Goal: Task Accomplishment & Management: Use online tool/utility

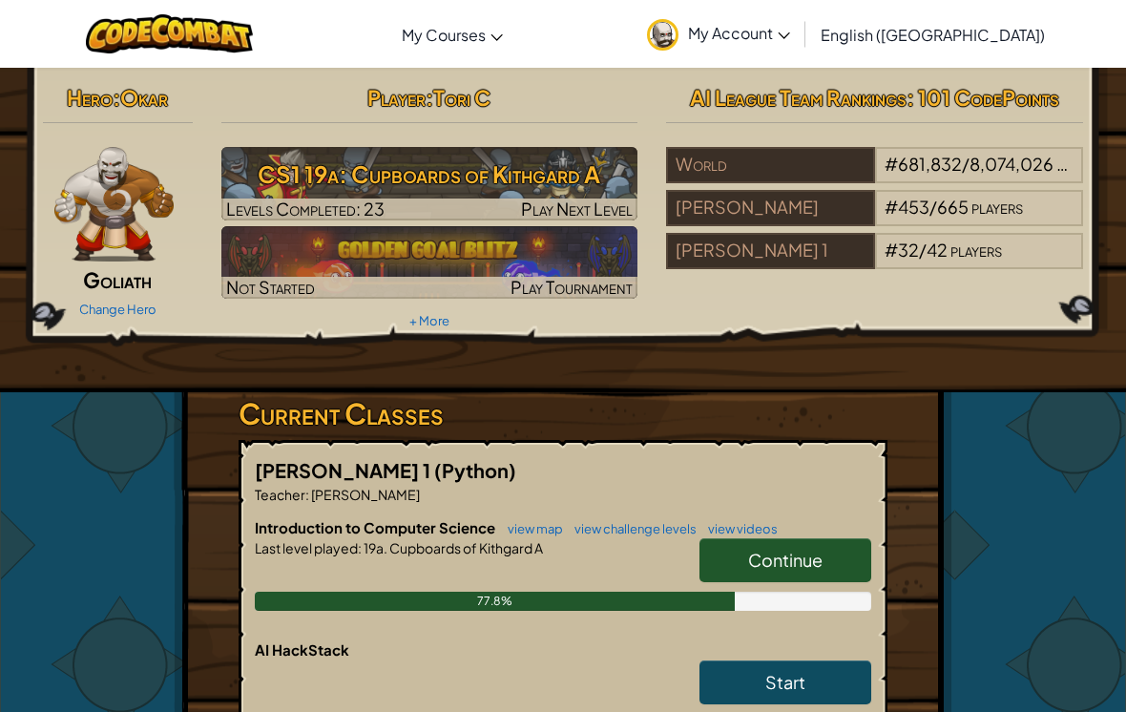
click at [755, 558] on span "Continue" at bounding box center [785, 560] width 74 height 22
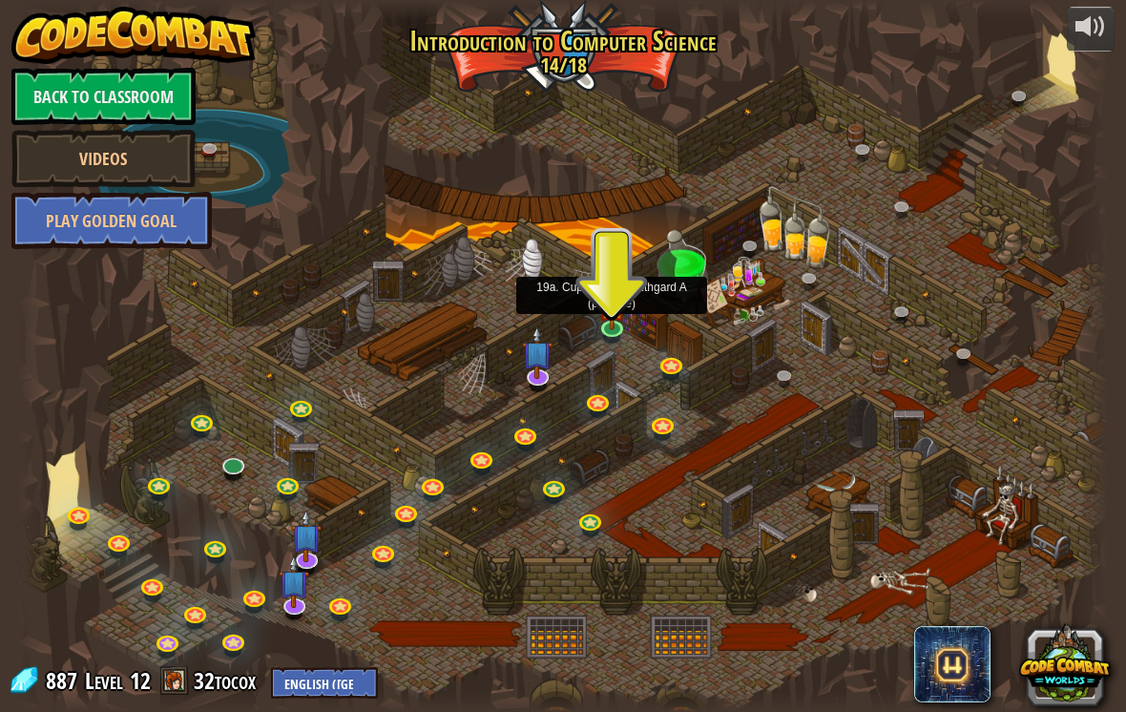
click at [624, 335] on link at bounding box center [614, 330] width 38 height 29
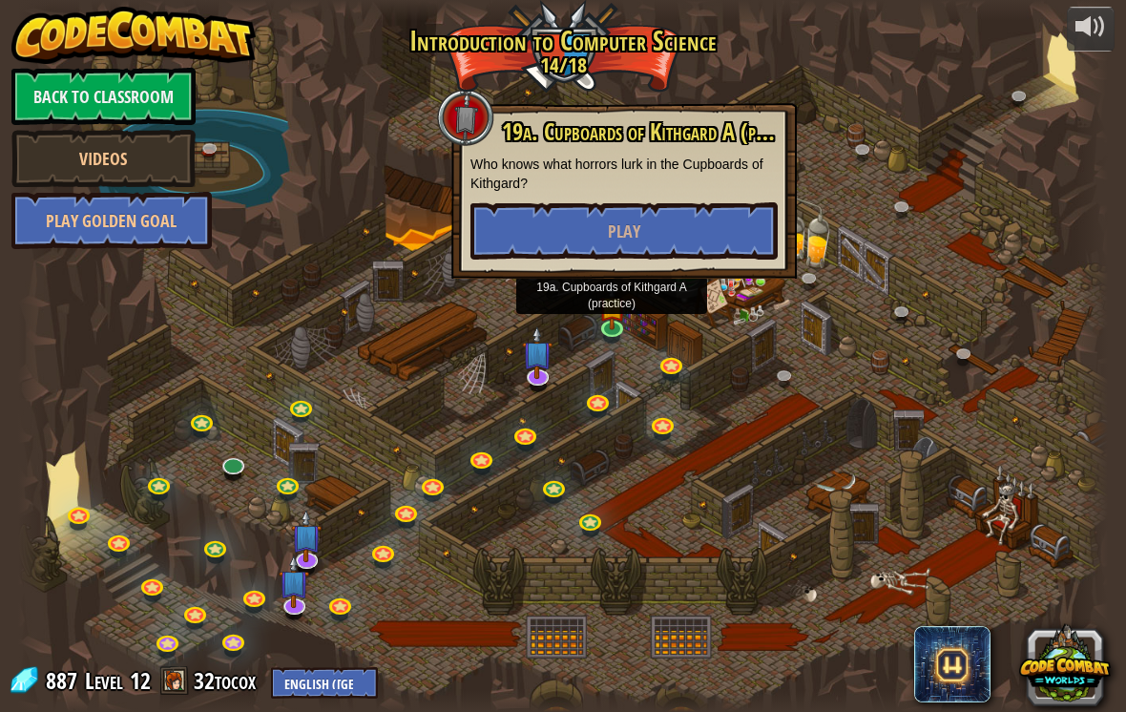
click at [749, 243] on button "Play" at bounding box center [624, 230] width 307 height 57
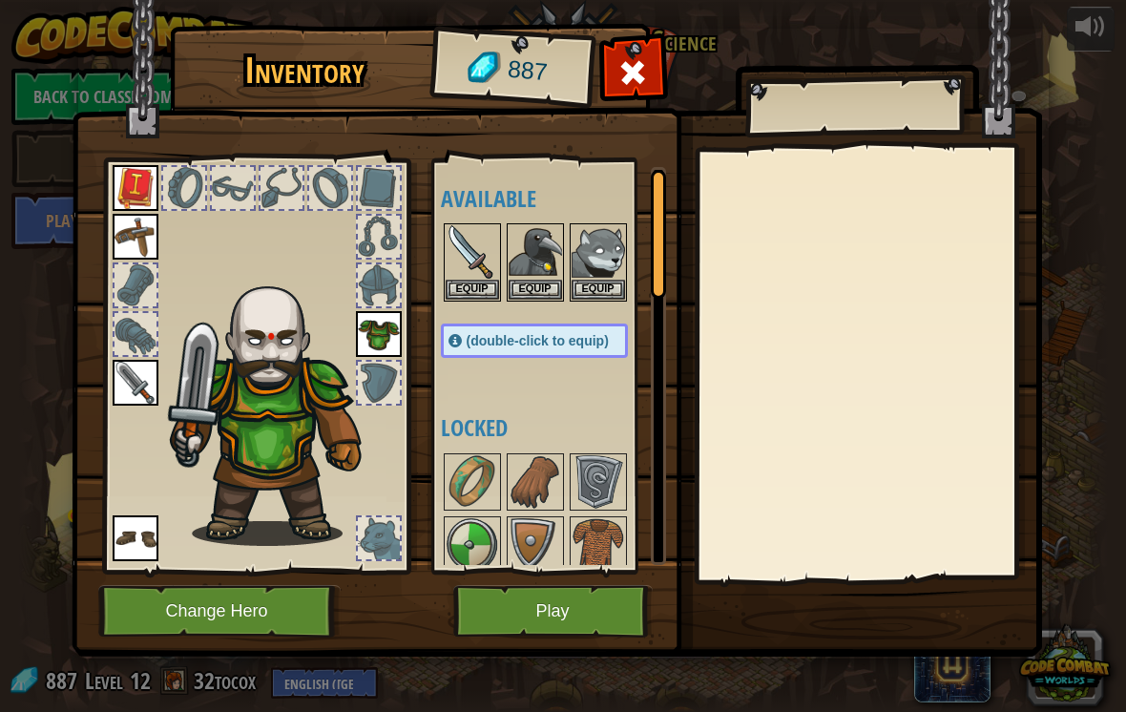
click at [635, 627] on button "Play" at bounding box center [552, 611] width 199 height 52
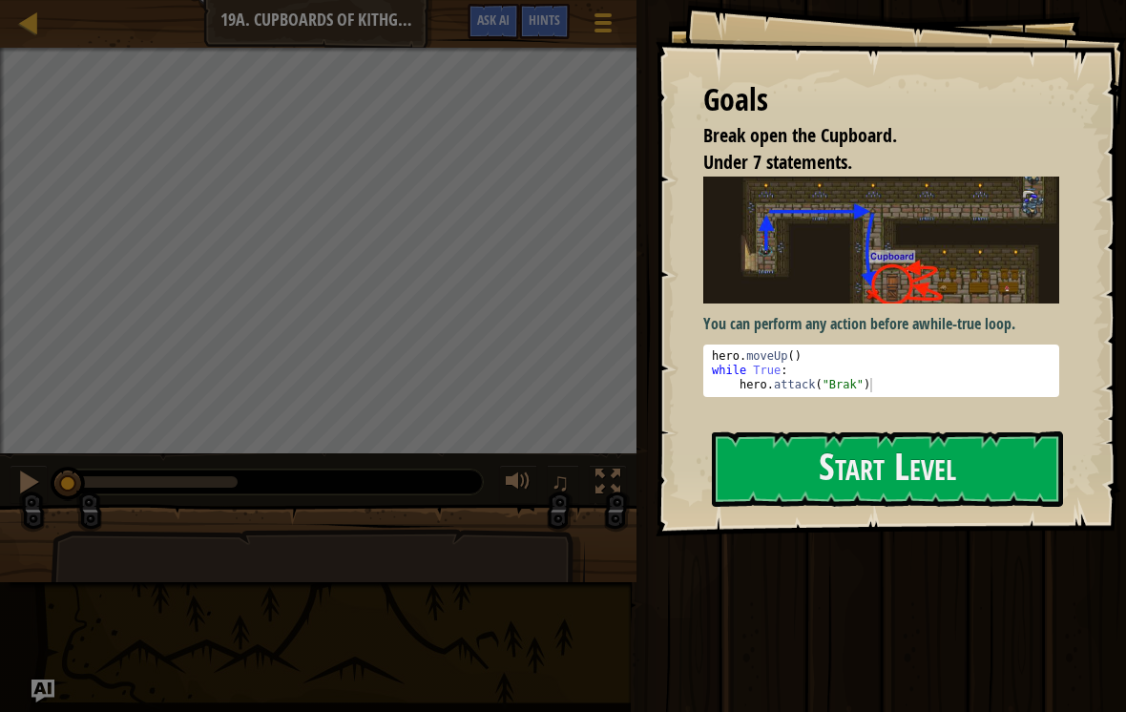
click at [914, 431] on button "Start Level" at bounding box center [887, 468] width 351 height 75
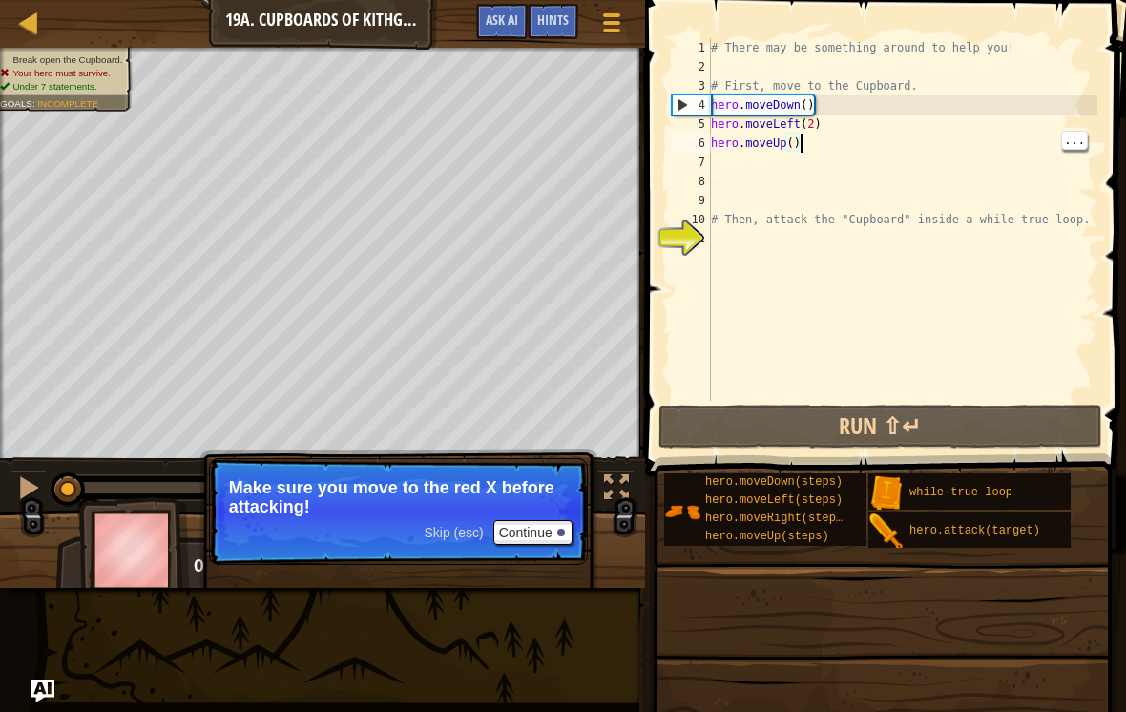
click at [793, 142] on div "# There may be something around to help you! # First, move to the Cupboard. her…" at bounding box center [902, 238] width 390 height 401
type textarea "hero.moveUp(2)"
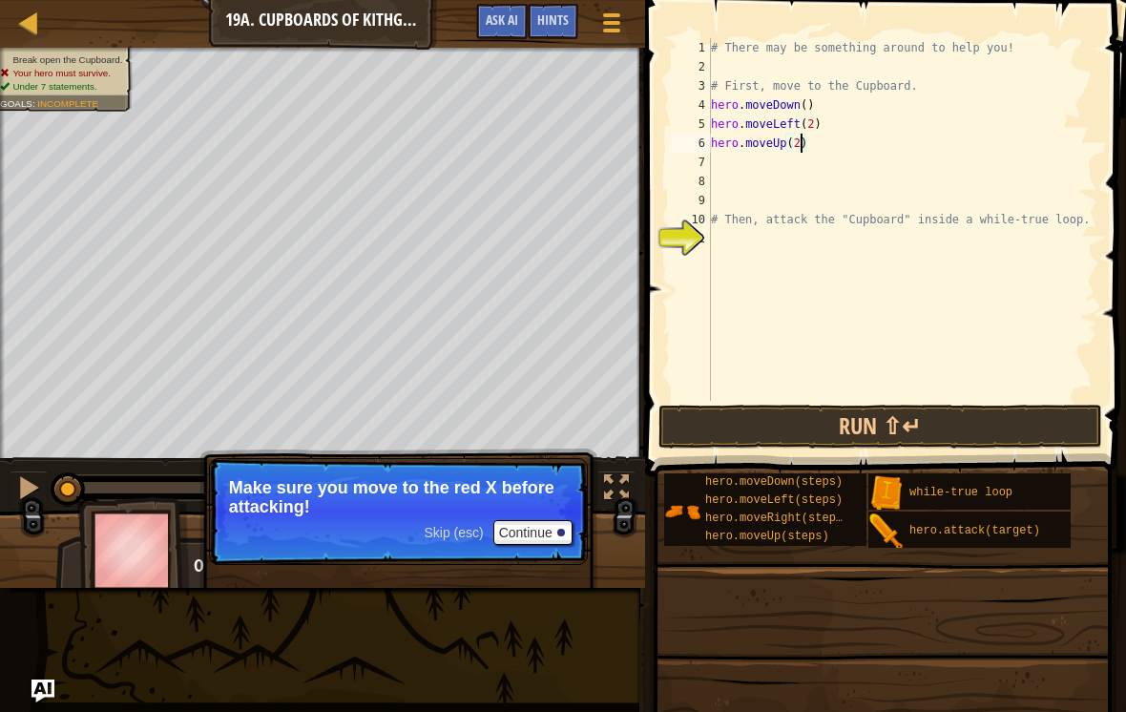
scroll to position [10, 0]
click at [973, 420] on button "Run ⇧↵" at bounding box center [881, 427] width 445 height 44
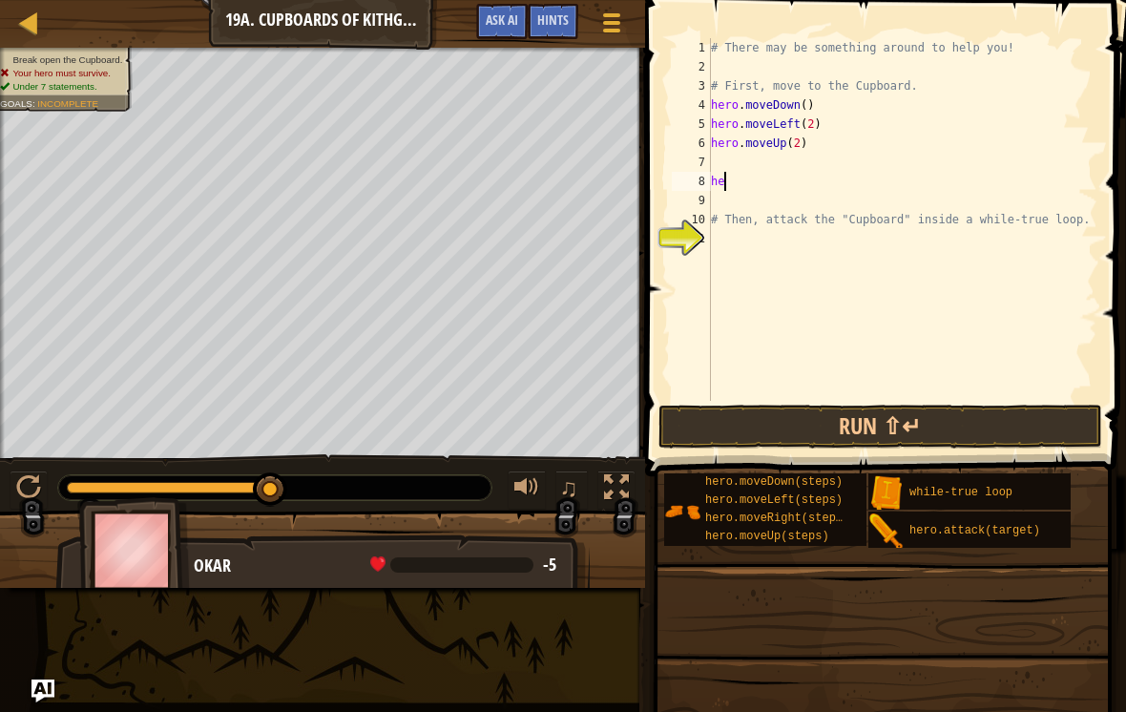
type textarea "h"
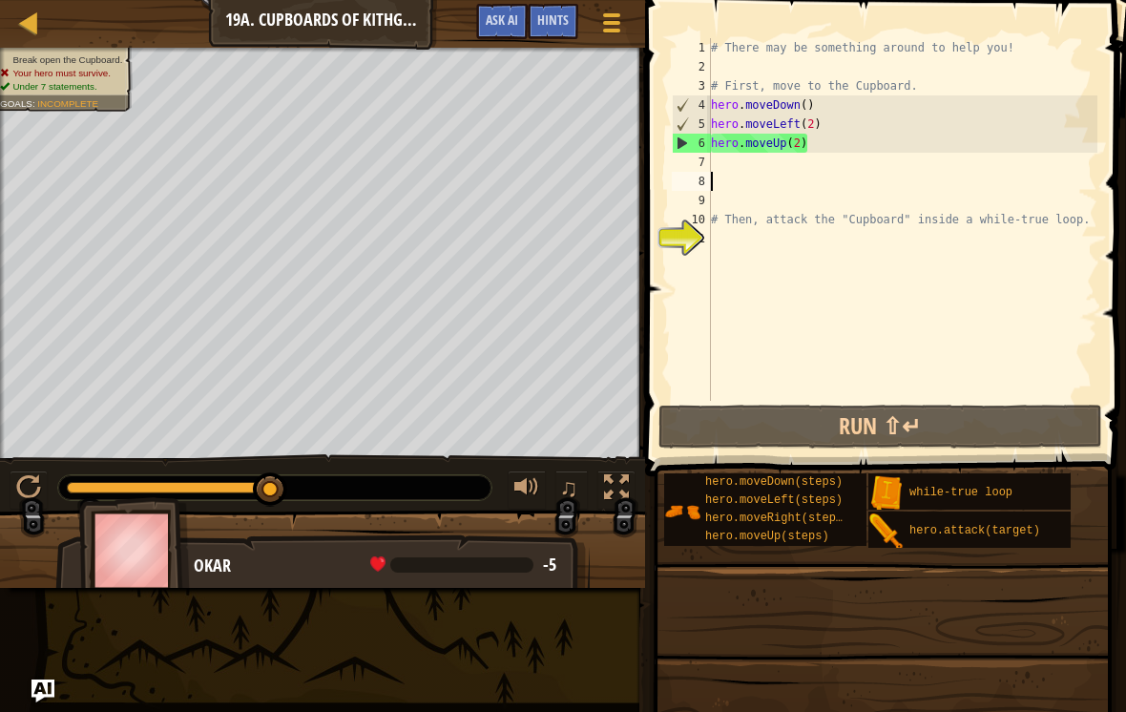
click at [542, 18] on span "Hints" at bounding box center [552, 19] width 31 height 18
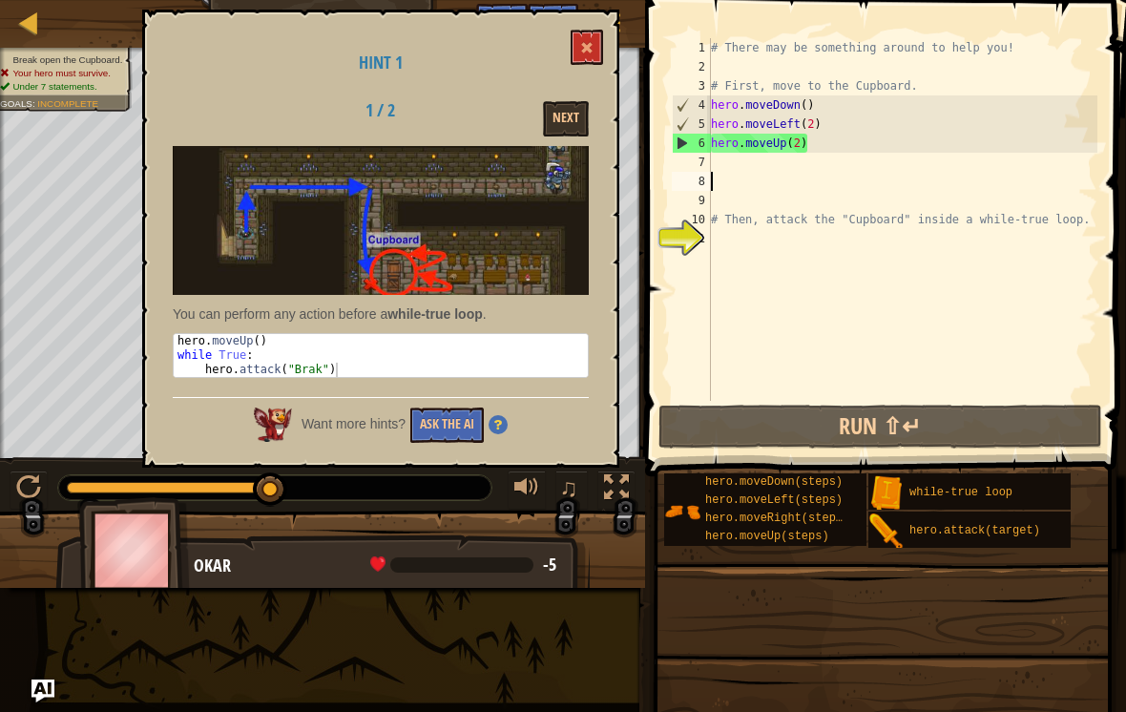
click at [573, 120] on button "Next" at bounding box center [566, 118] width 46 height 35
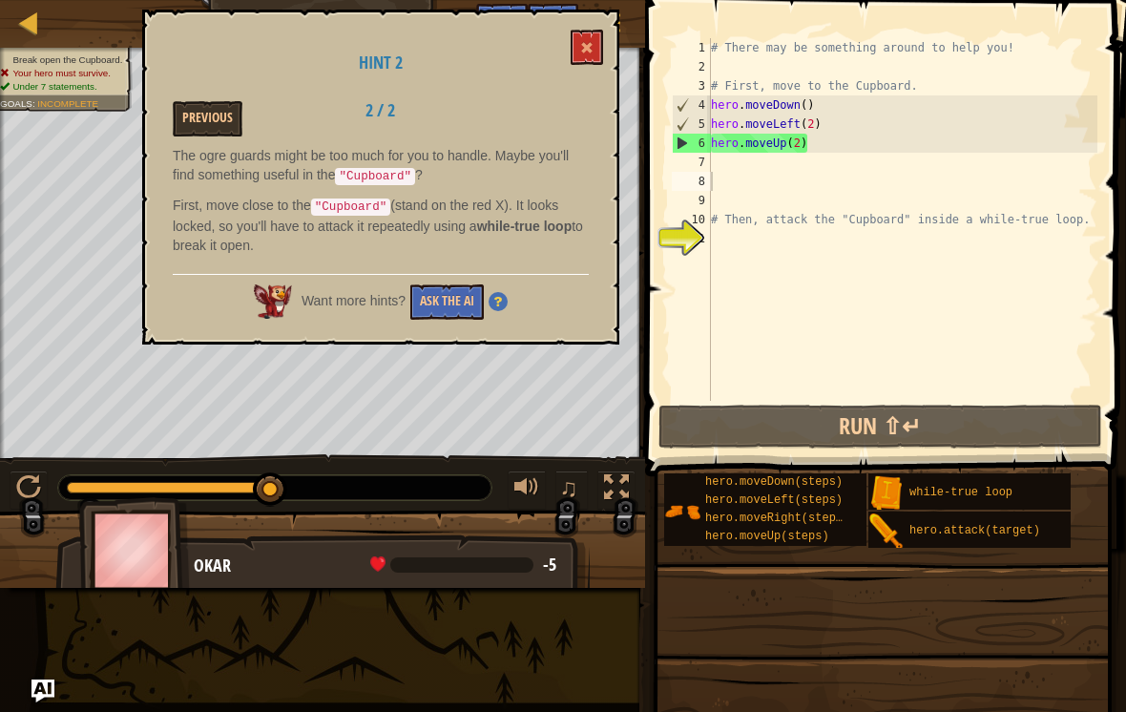
click at [594, 42] on button at bounding box center [587, 47] width 32 height 35
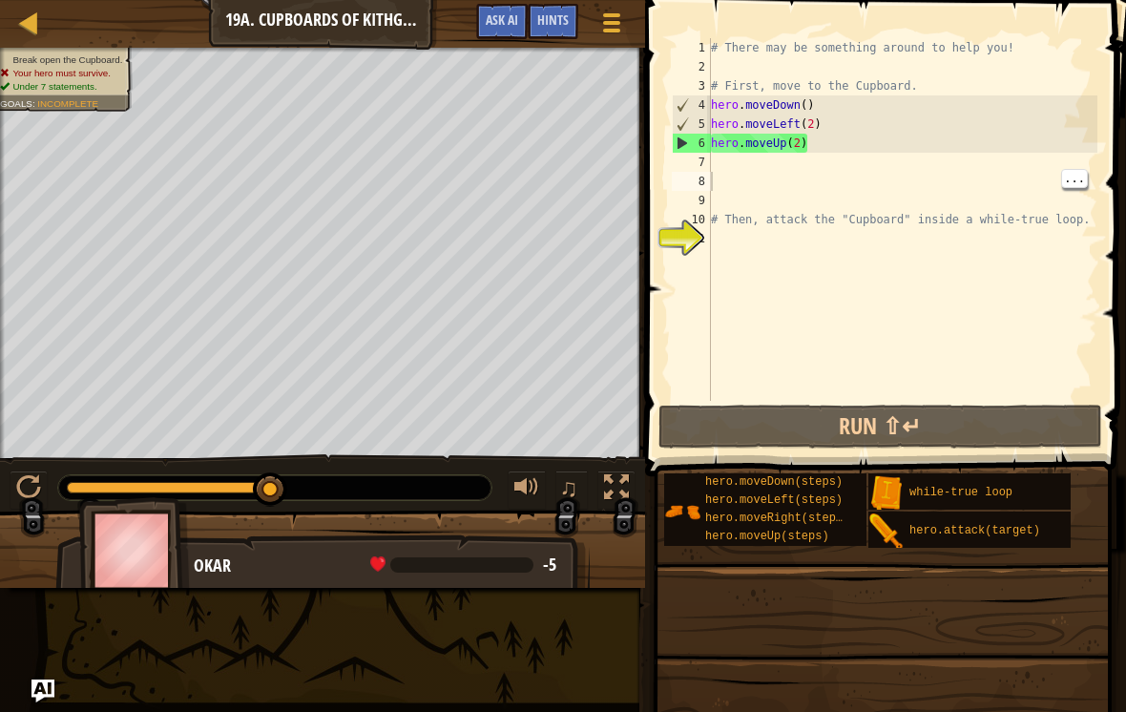
click at [734, 181] on div "# There may be something around to help you! # First, move to the Cupboard. her…" at bounding box center [902, 238] width 390 height 401
click at [729, 161] on div "# There may be something around to help you! # First, move to the Cupboard. her…" at bounding box center [902, 238] width 390 height 401
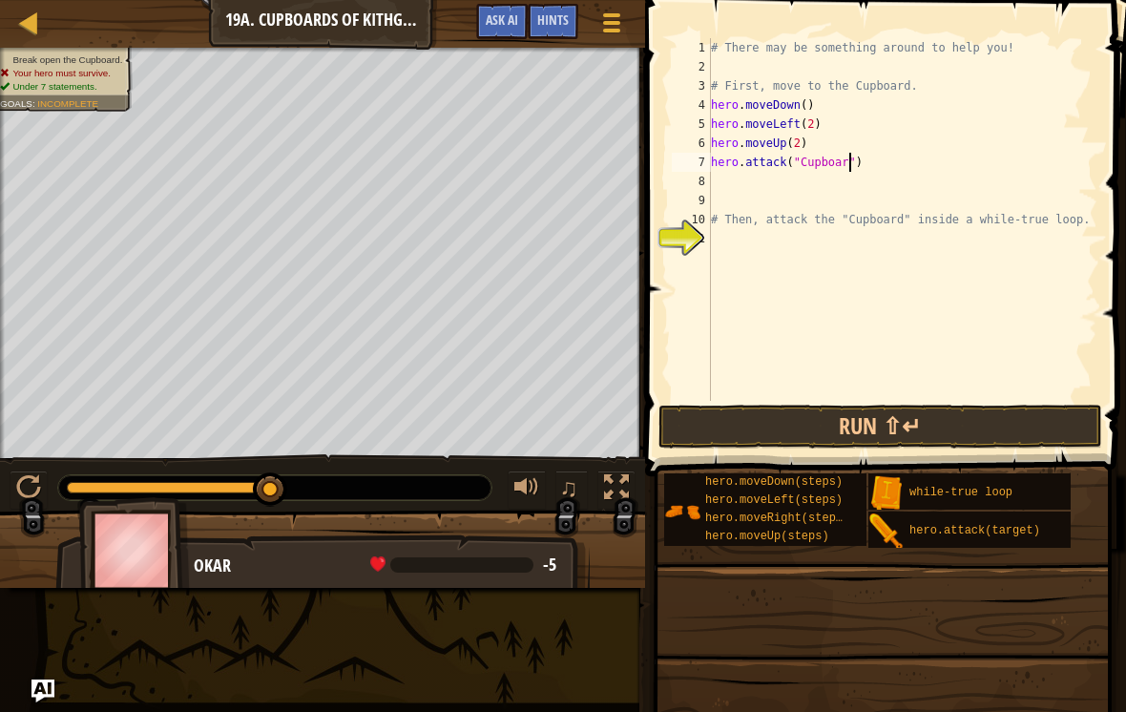
scroll to position [10, 11]
click at [944, 436] on button "Run ⇧↵" at bounding box center [881, 427] width 445 height 44
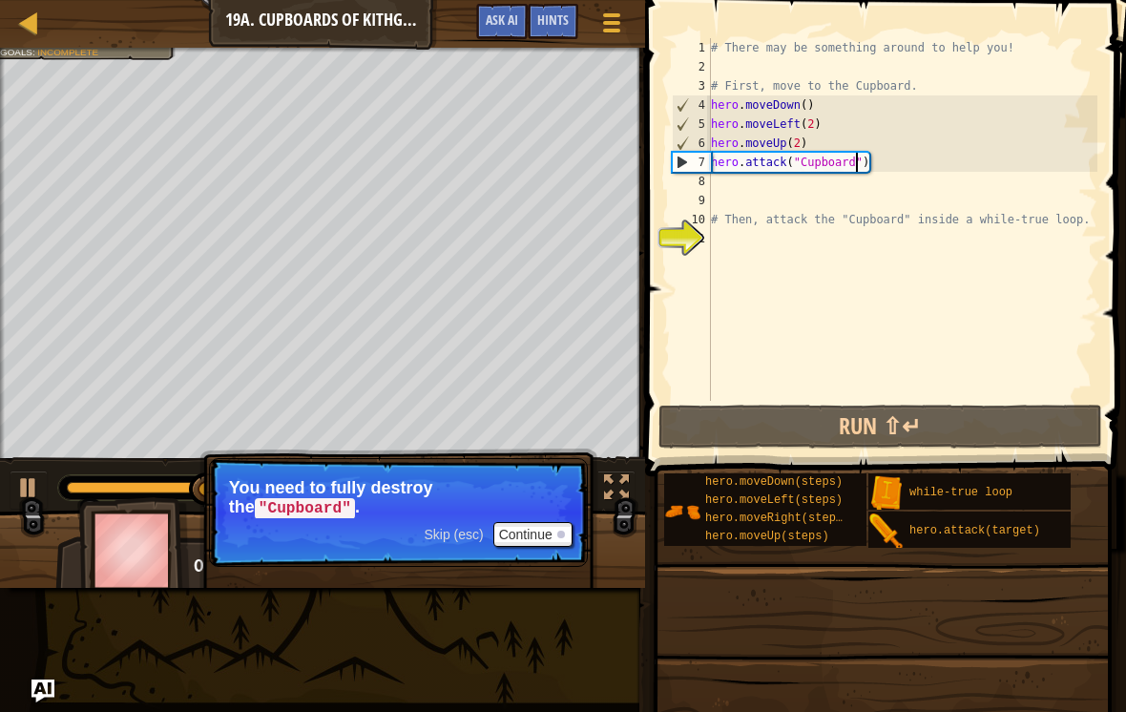
click at [567, 536] on button "Continue" at bounding box center [532, 534] width 79 height 25
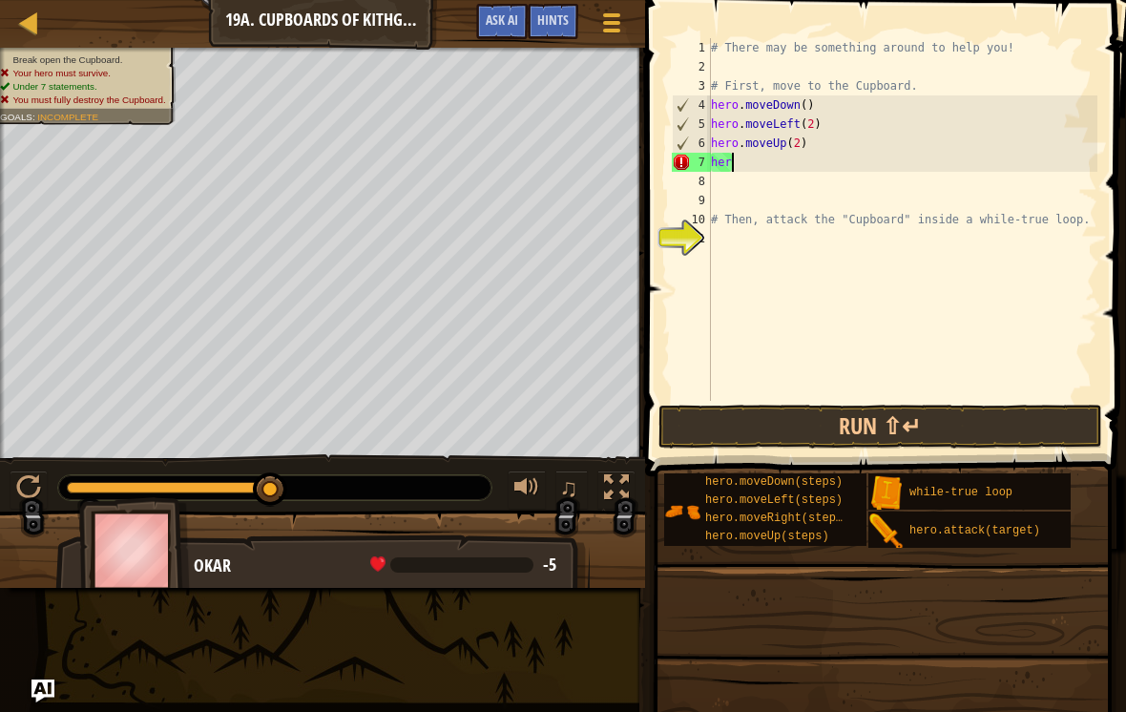
scroll to position [10, 0]
type textarea "h"
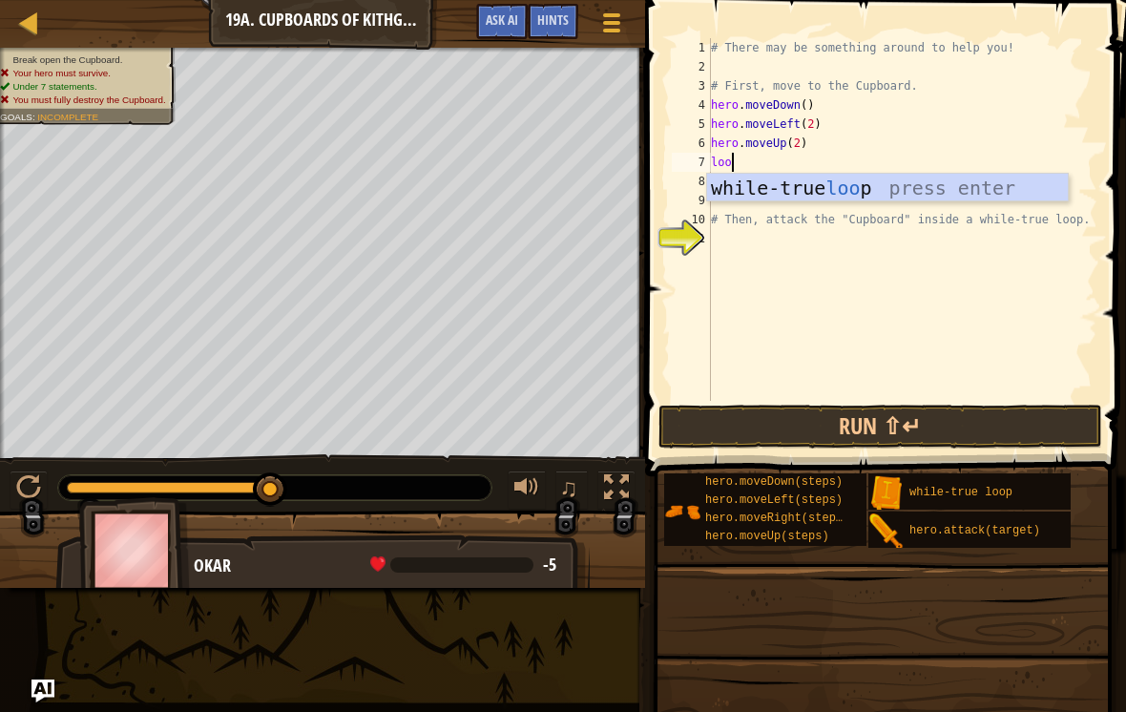
type textarea "loop"
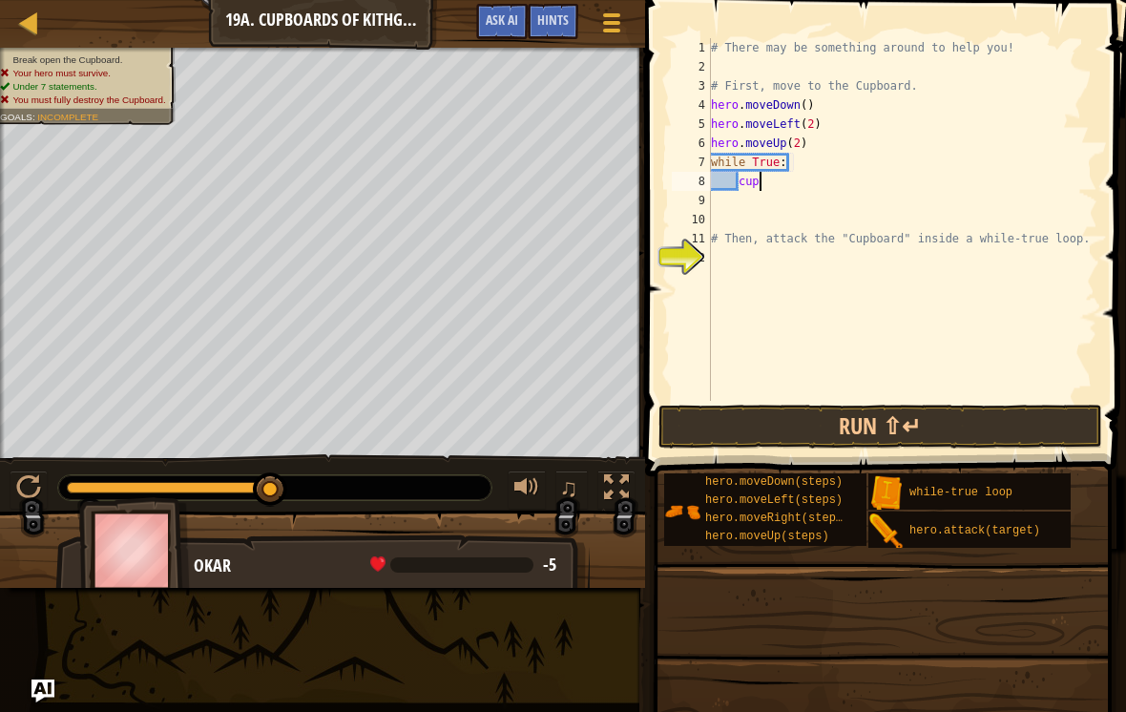
scroll to position [10, 3]
type textarea "c"
type textarea "hero.attack("Cupboard")"
click at [935, 446] on button "Run ⇧↵" at bounding box center [881, 427] width 445 height 44
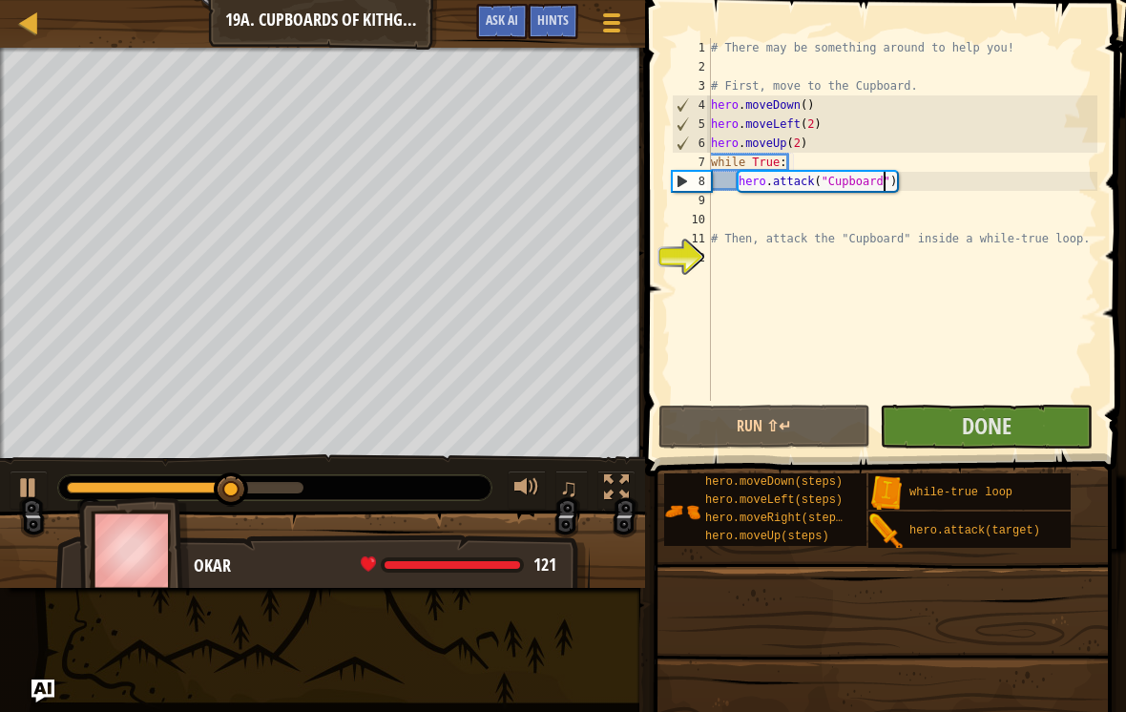
click at [963, 417] on span "Done" at bounding box center [987, 425] width 50 height 31
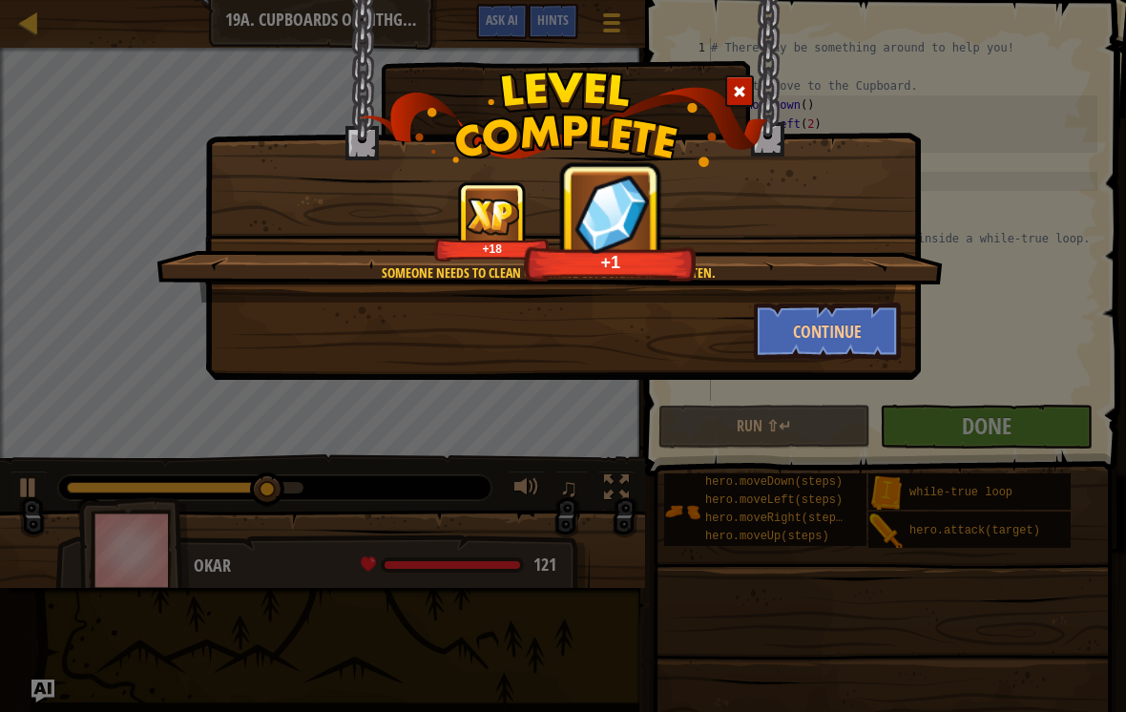
click at [810, 325] on button "Continue" at bounding box center [828, 331] width 148 height 57
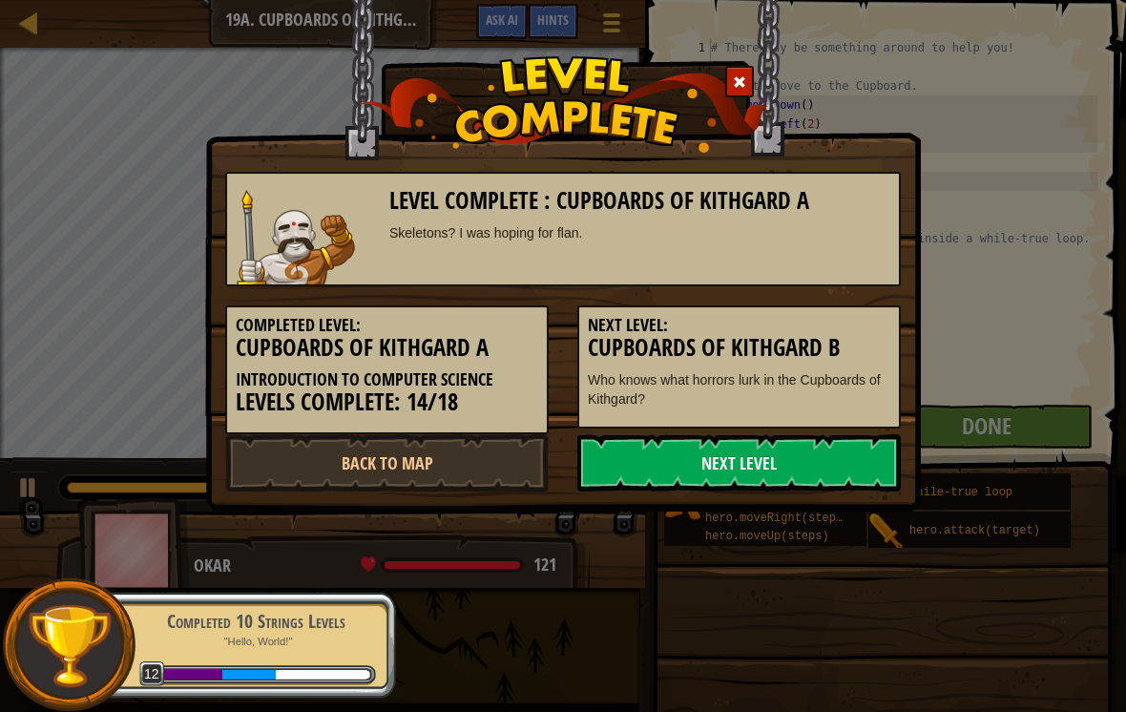
click at [706, 468] on link "Next Level" at bounding box center [739, 462] width 324 height 57
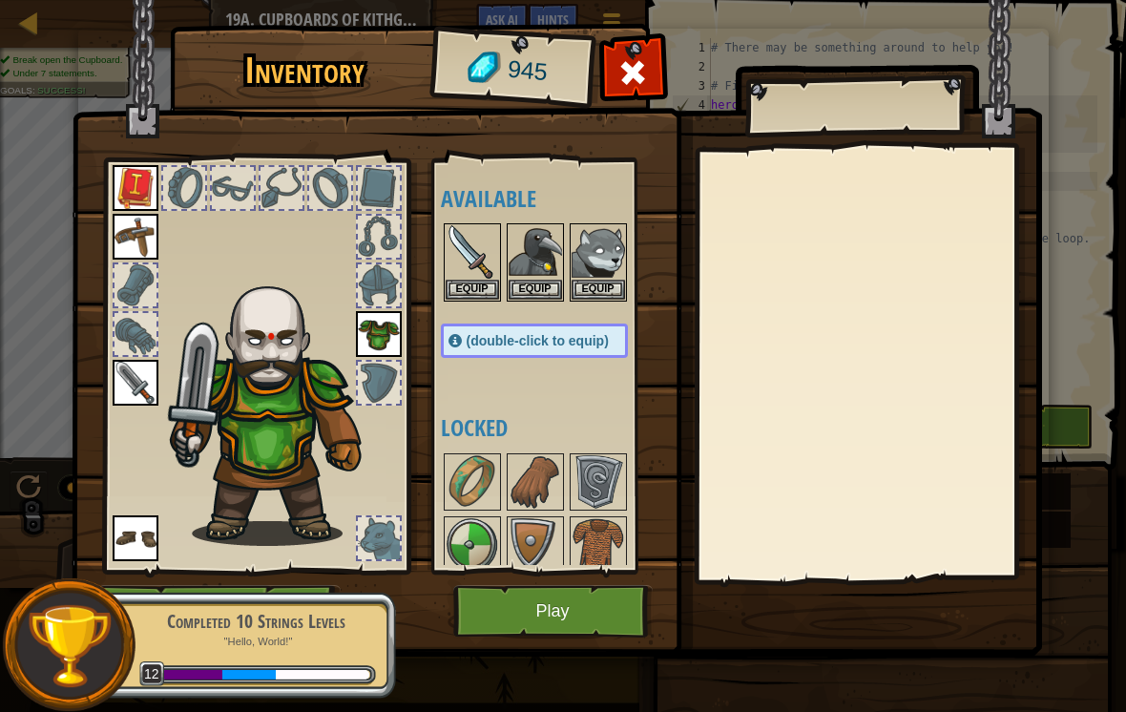
click at [527, 650] on img at bounding box center [557, 310] width 971 height 693
click at [519, 630] on button "Play" at bounding box center [552, 611] width 199 height 52
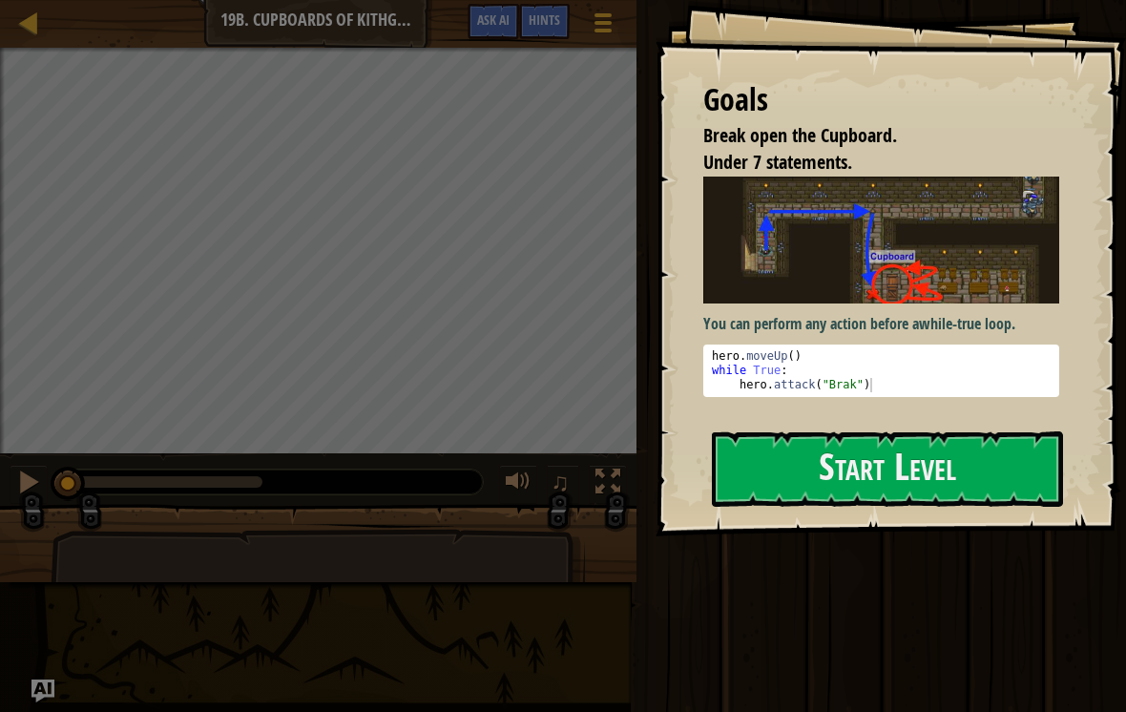
click at [838, 461] on button "Start Level" at bounding box center [887, 468] width 351 height 75
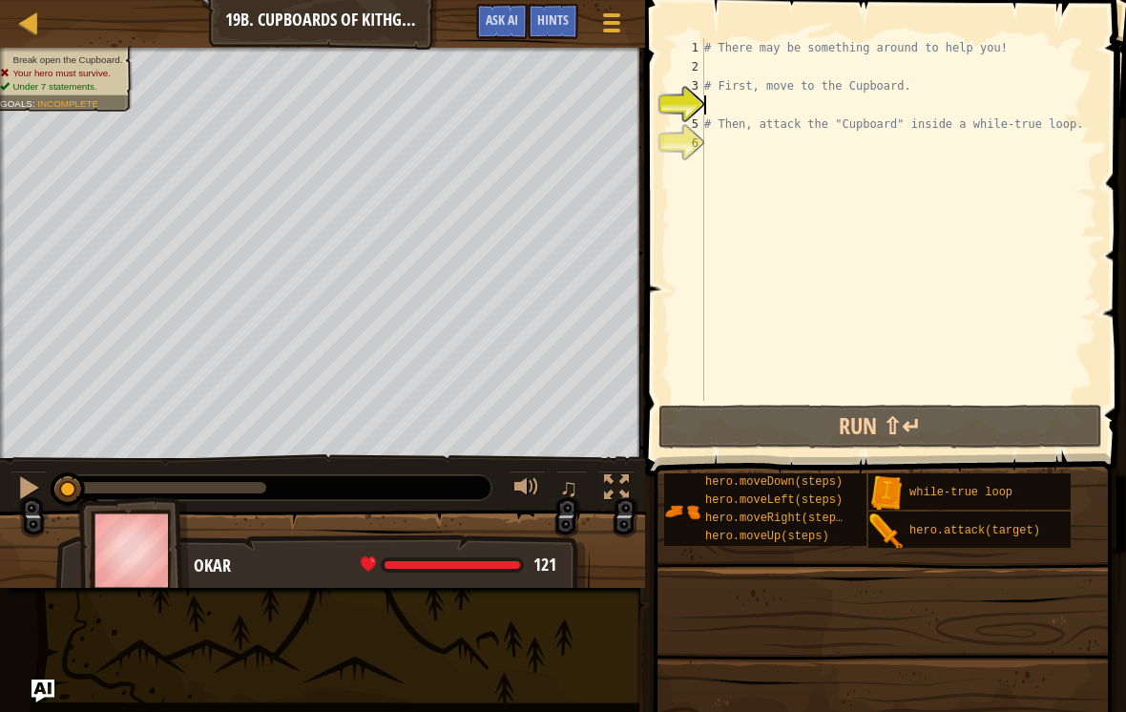
scroll to position [10, 0]
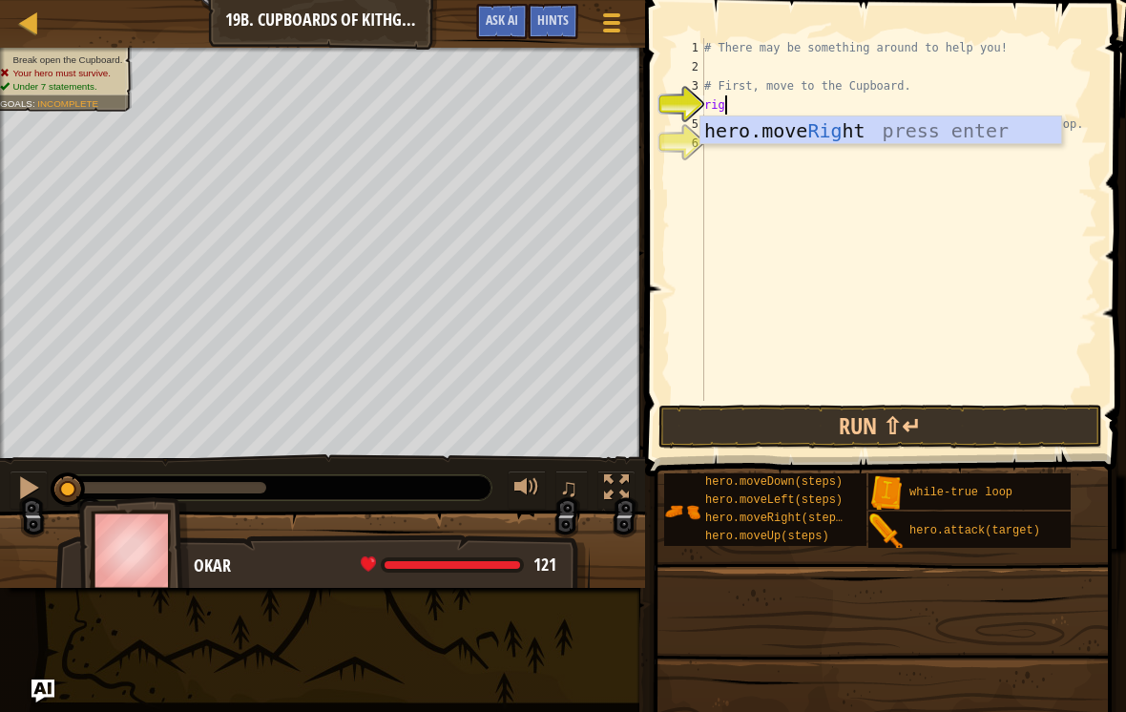
type textarea "right"
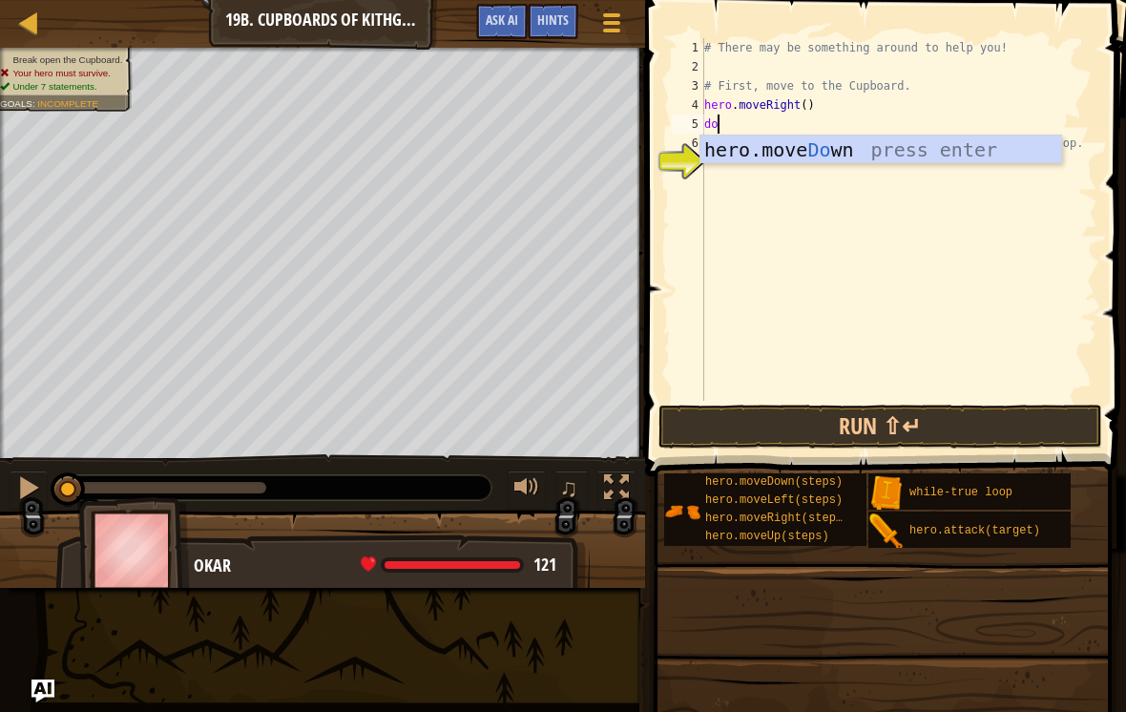
type textarea "down"
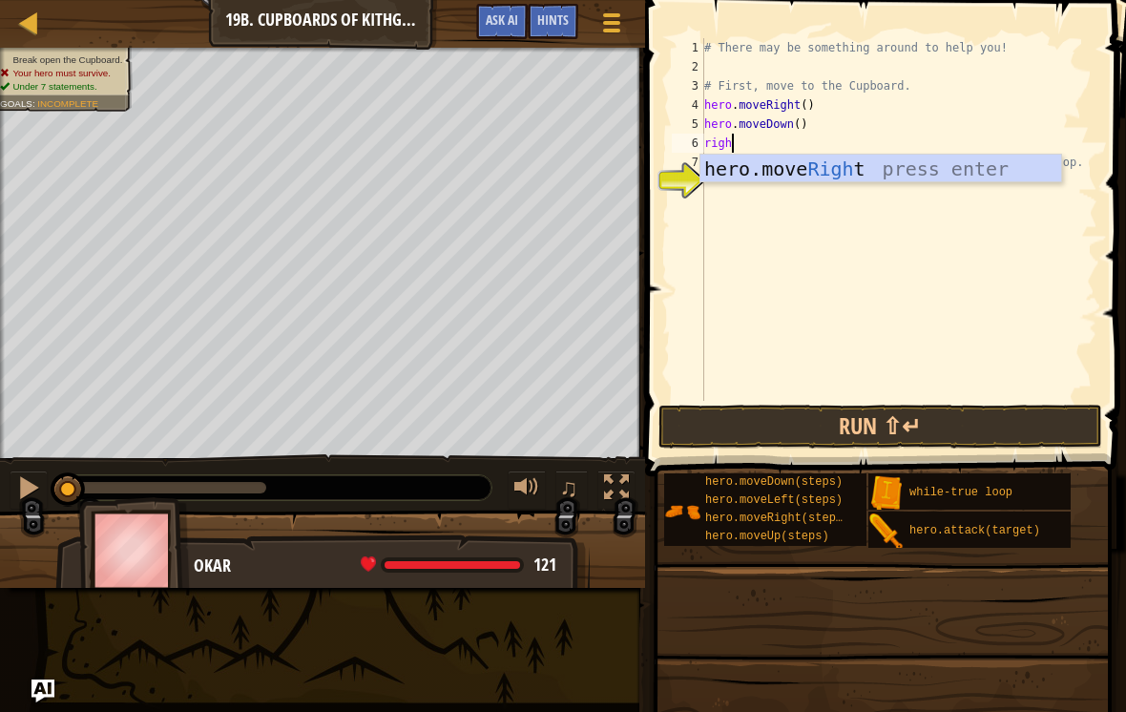
type textarea "right"
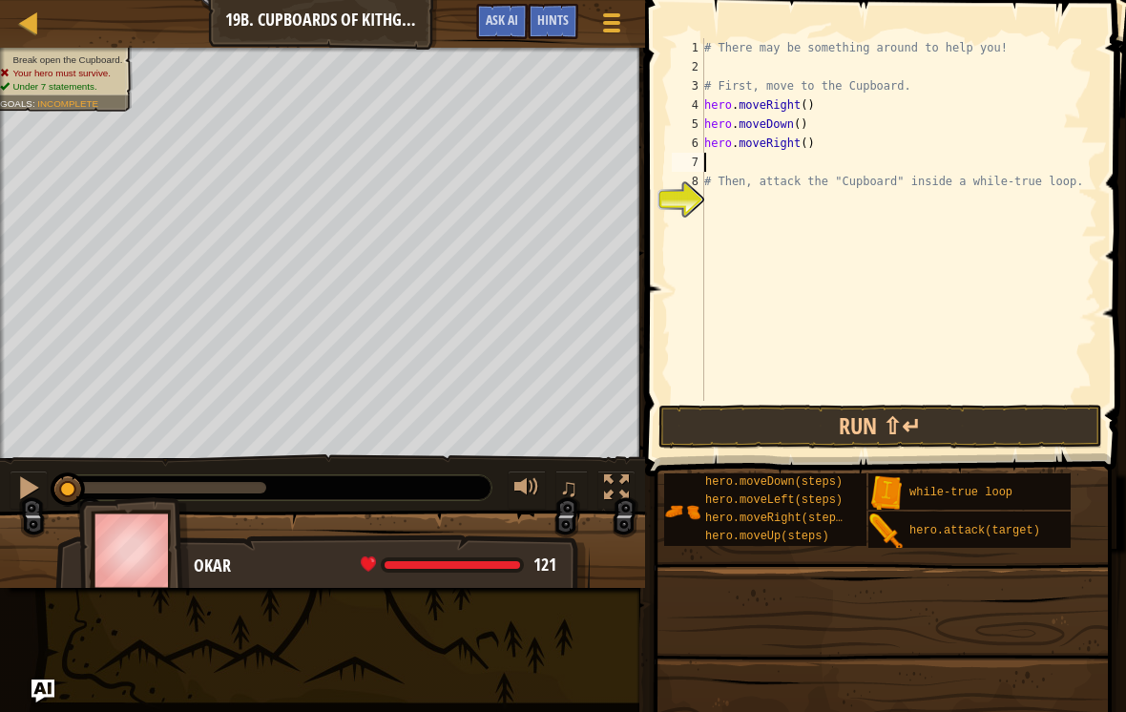
type textarea "d"
click at [822, 145] on div "# There may be something around to help you! # First, move to the Cupboard. her…" at bounding box center [899, 238] width 397 height 401
type textarea "hero.moveDown() hero.moveRight()"
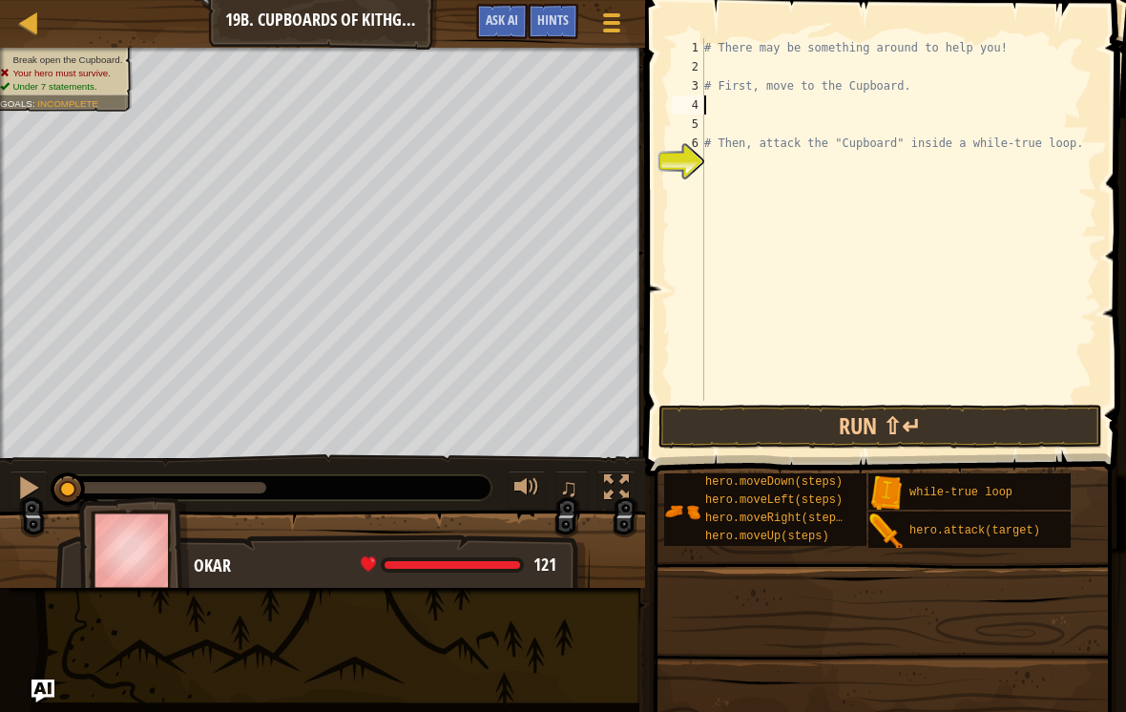
type textarea "# First, move to the Cupboard."
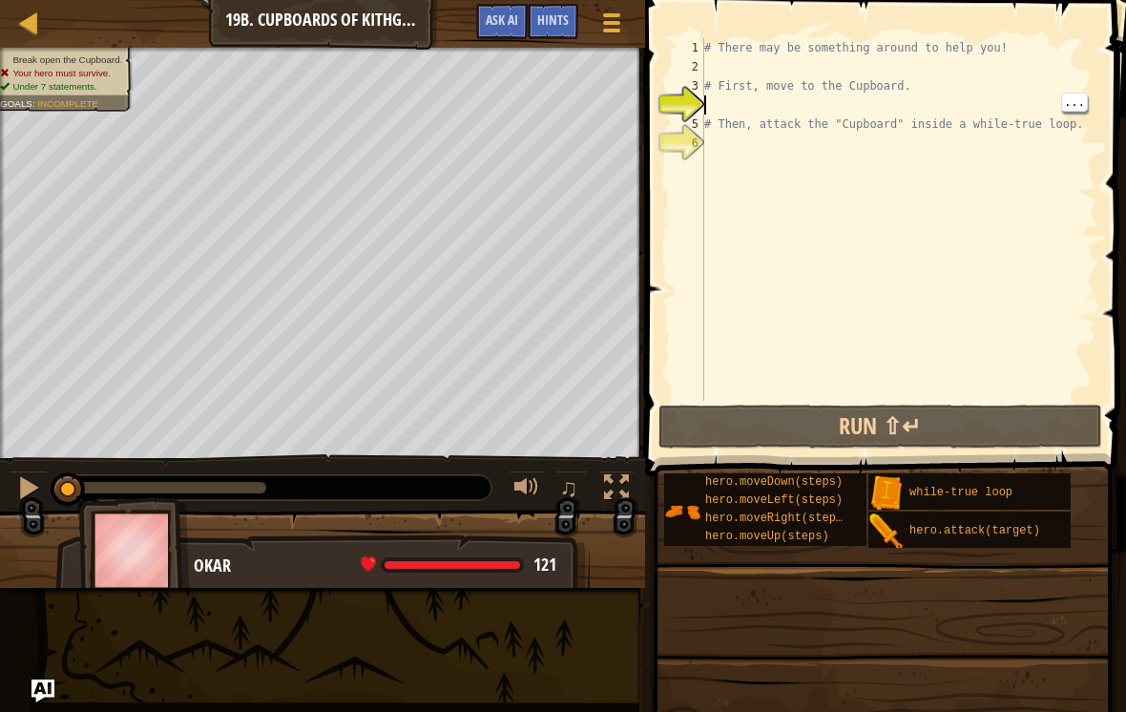
type textarea "l"
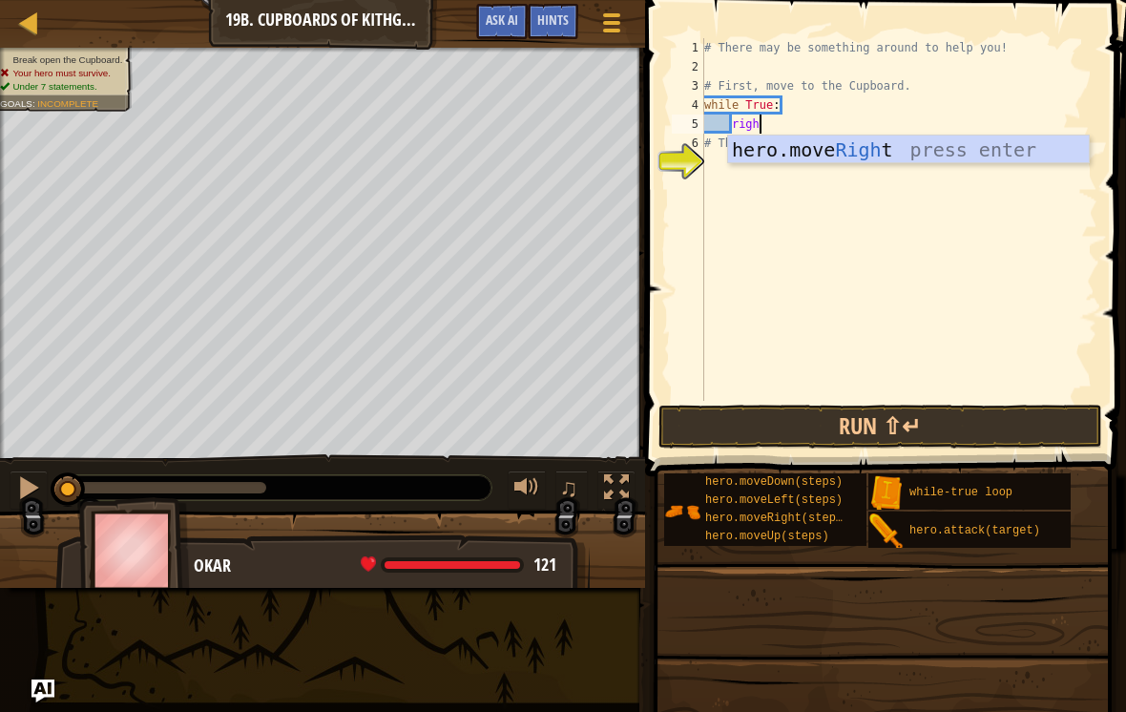
type textarea "right"
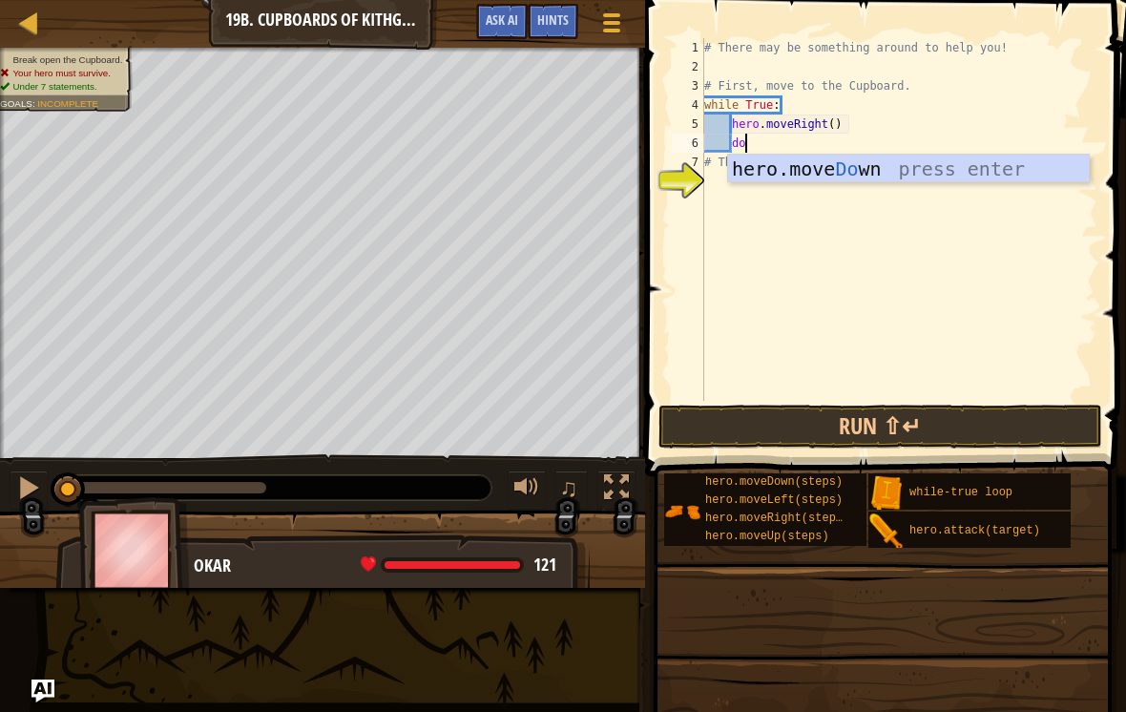
scroll to position [10, 3]
type textarea "down"
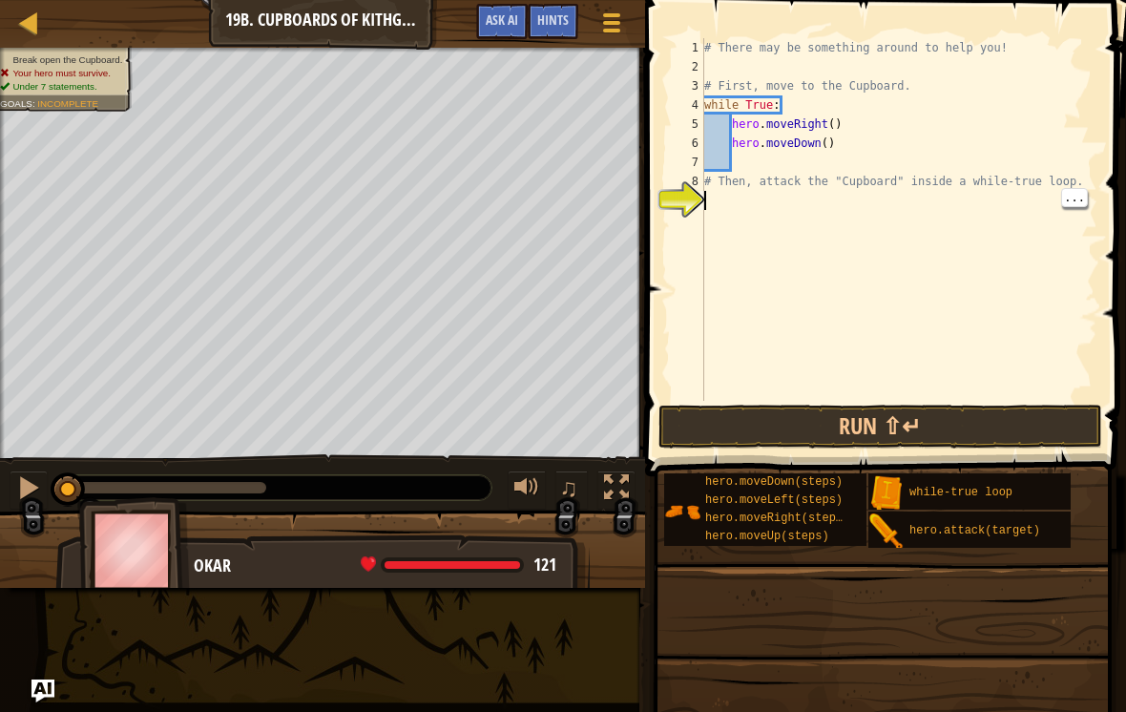
scroll to position [10, 0]
click at [921, 439] on button "Run ⇧↵" at bounding box center [881, 427] width 445 height 44
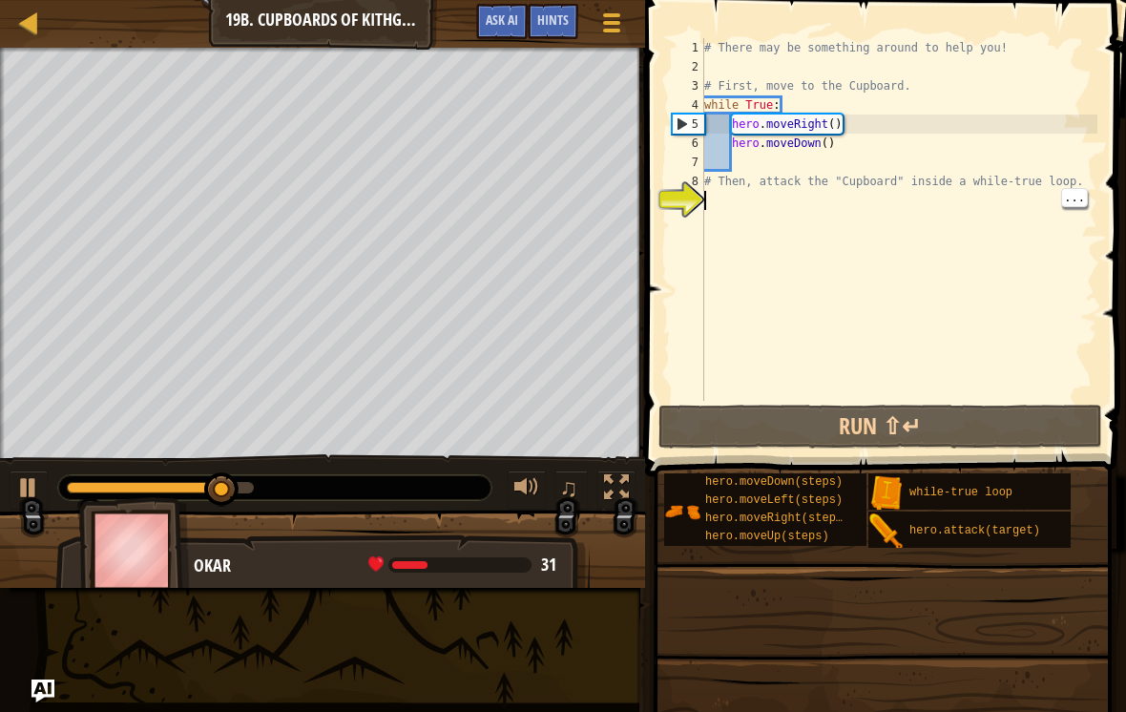
type textarea "# Then, attack the "Cupboard" inside a while-true loop."
click at [759, 177] on div "# There may be something around to help you! # First, move to the Cupboard. whi…" at bounding box center [899, 238] width 397 height 401
click at [755, 178] on div "# There may be something around to help you! # First, move to the Cupboard. whi…" at bounding box center [899, 238] width 397 height 401
click at [744, 166] on div "# There may be something around to help you! # First, move to the Cupboard. whi…" at bounding box center [899, 238] width 397 height 401
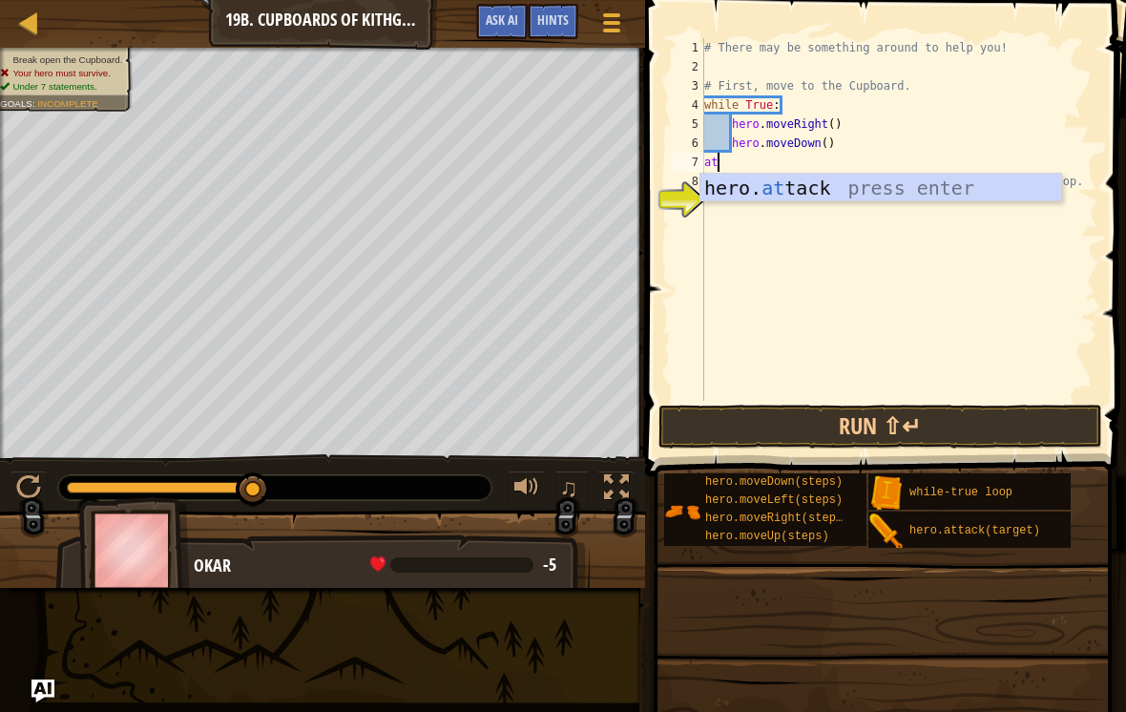
type textarea "a"
type textarea "while"
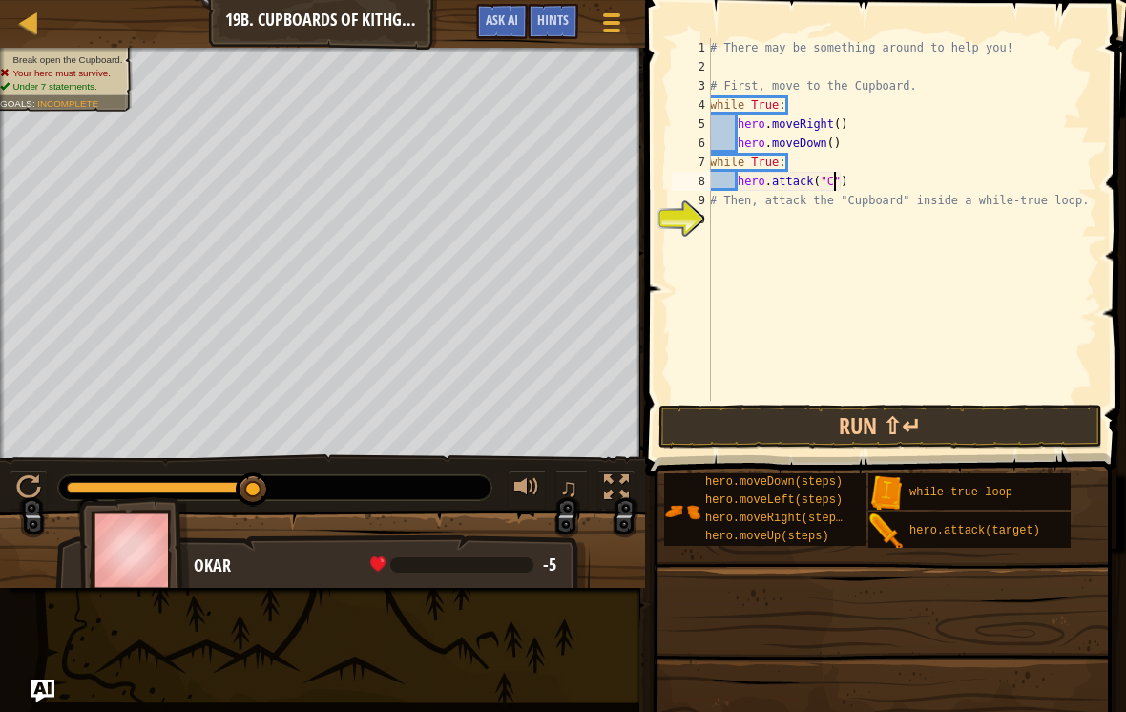
scroll to position [10, 10]
type textarea "hero.attack("Cupboard")"
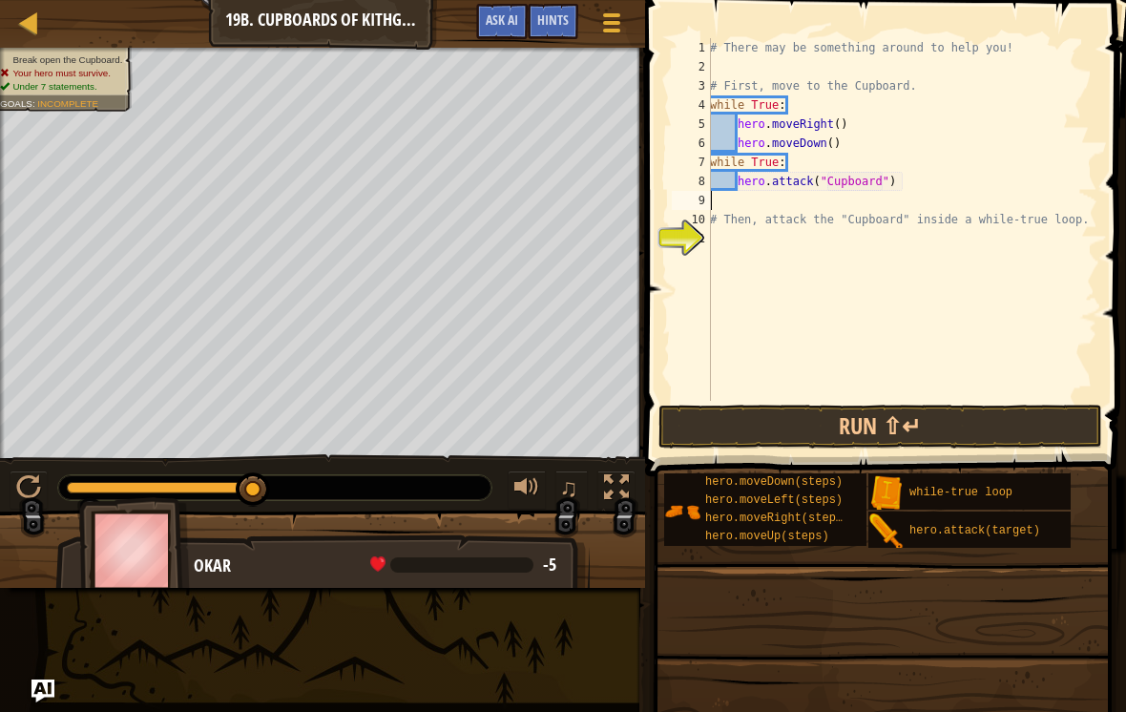
scroll to position [10, 0]
click at [977, 434] on button "Run ⇧↵" at bounding box center [881, 427] width 445 height 44
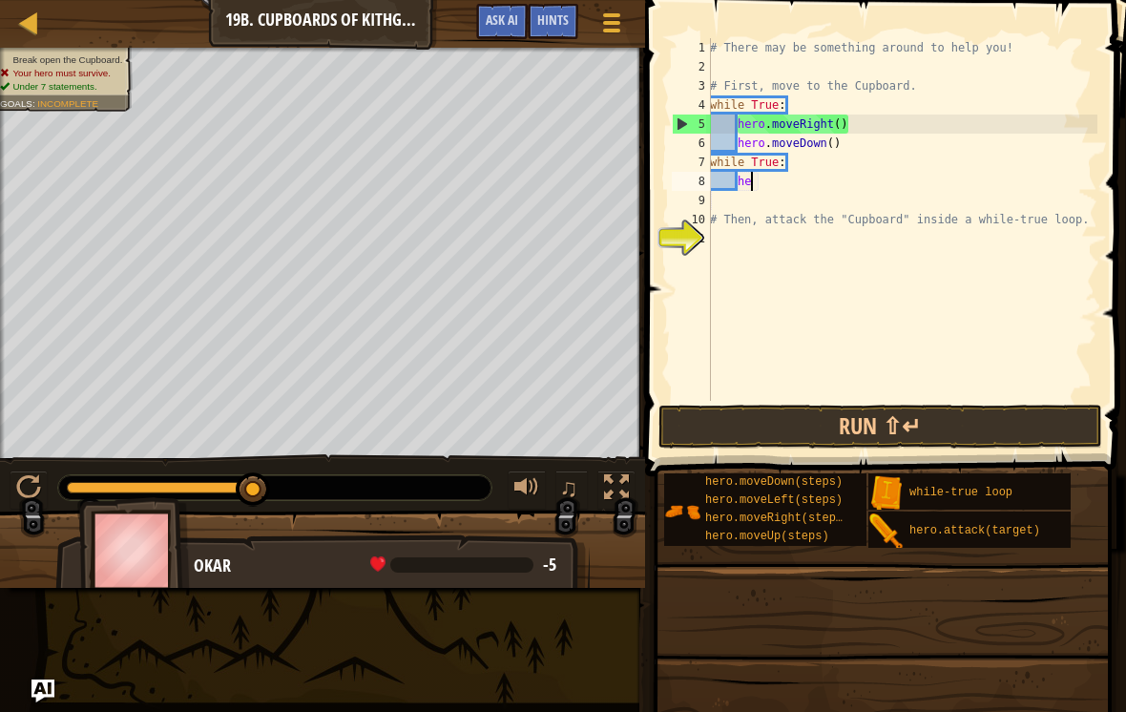
type textarea "h"
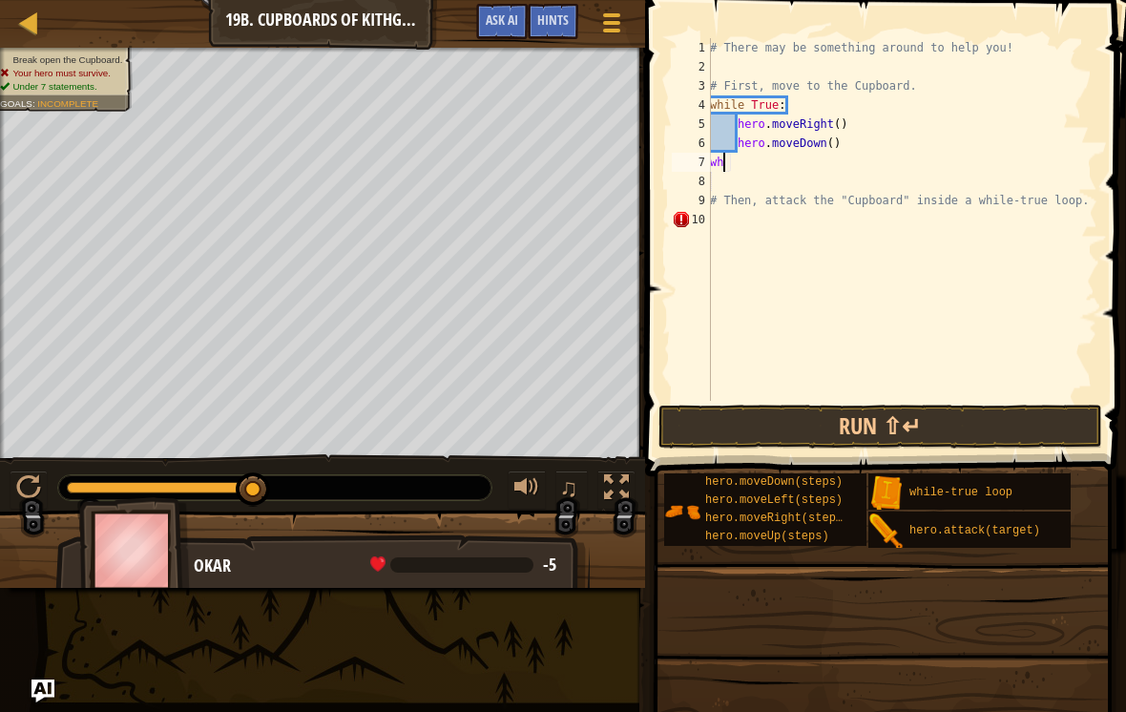
type textarea "w"
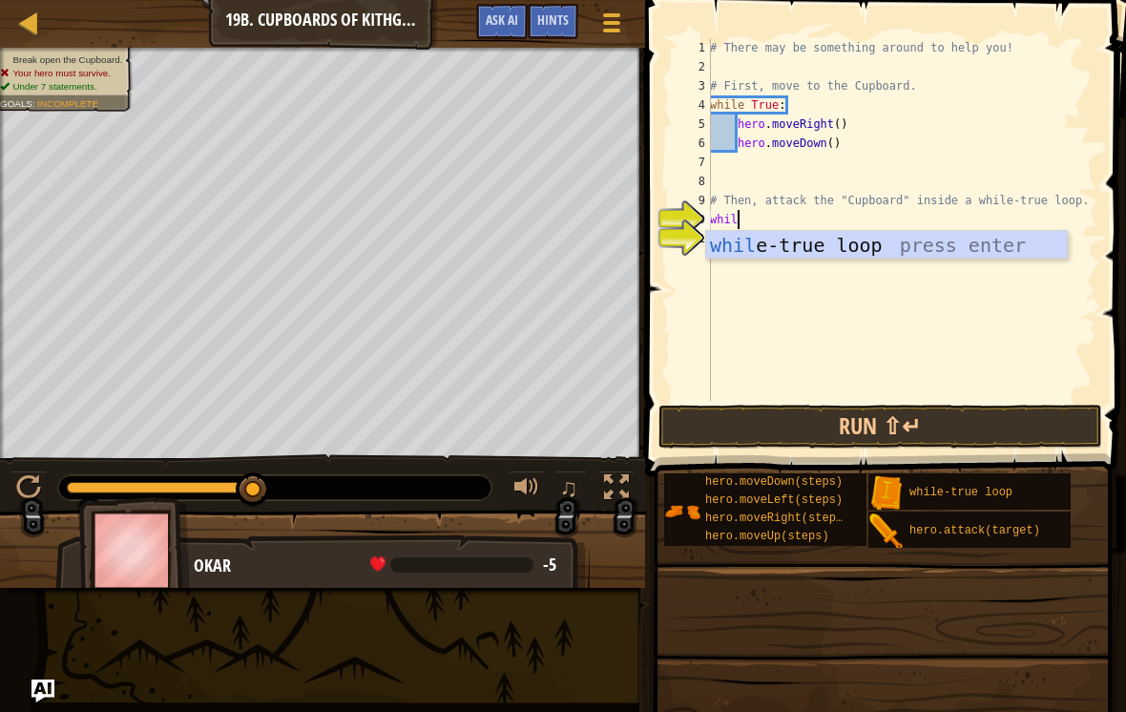
type textarea "while"
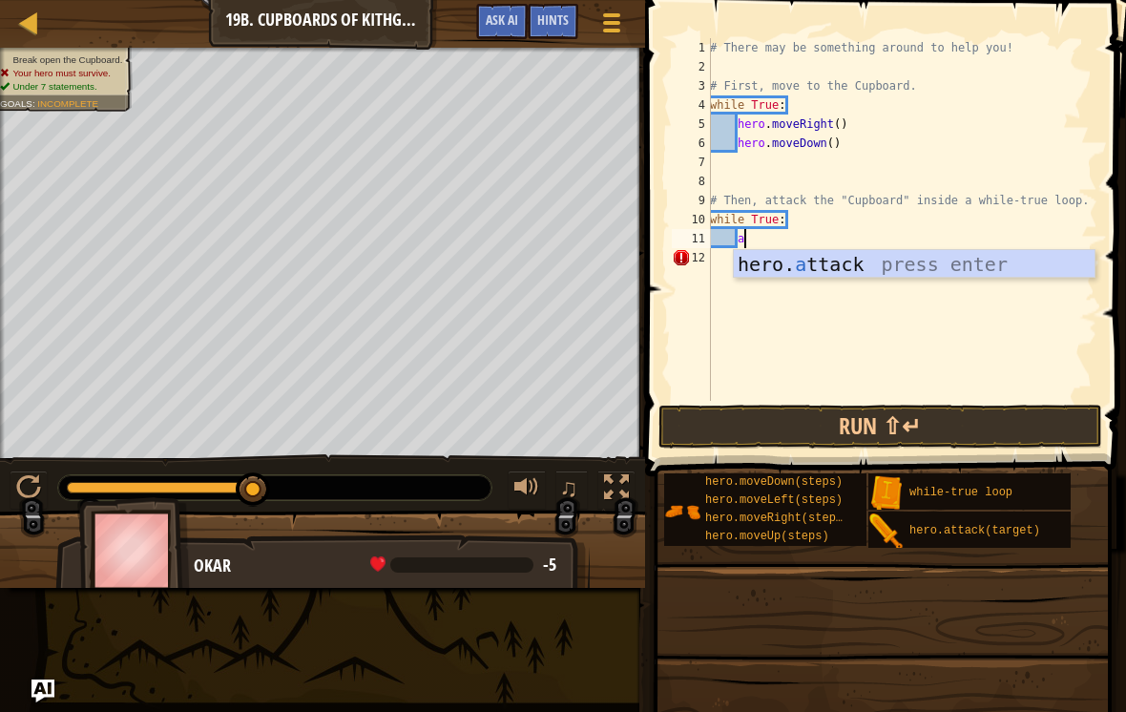
scroll to position [10, 2]
click at [863, 268] on div "hero. at tack press enter" at bounding box center [914, 293] width 361 height 86
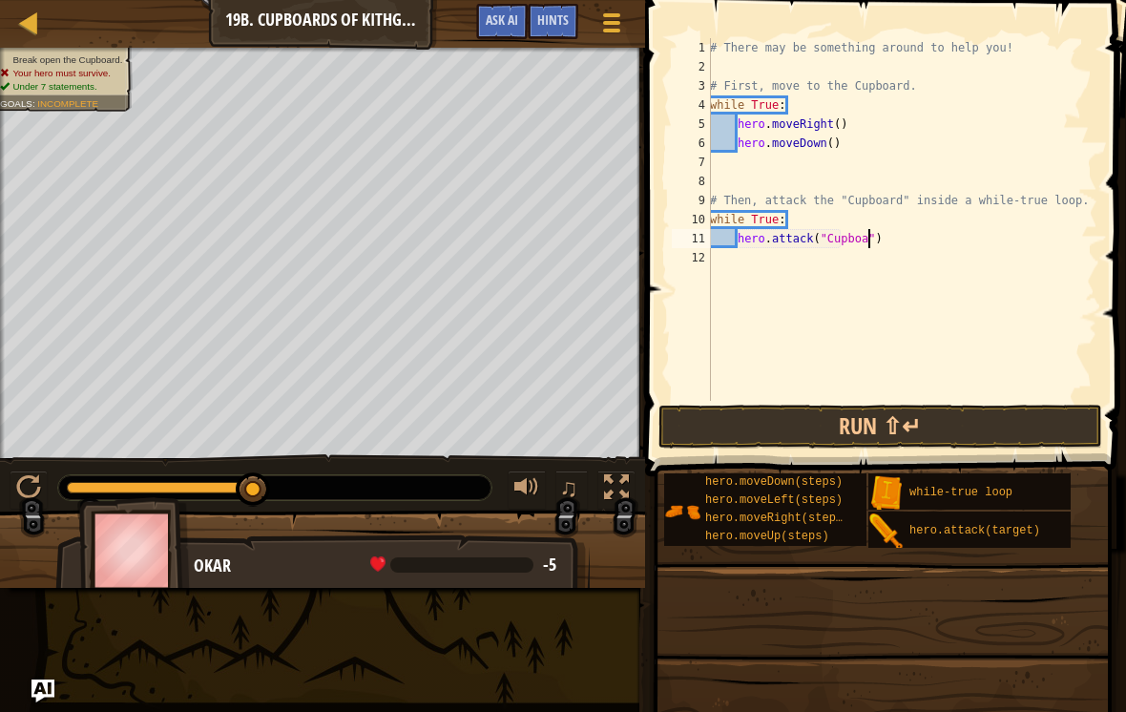
scroll to position [10, 13]
type textarea "hero.attack("Cupboard")"
click at [974, 430] on button "Run ⇧↵" at bounding box center [881, 427] width 445 height 44
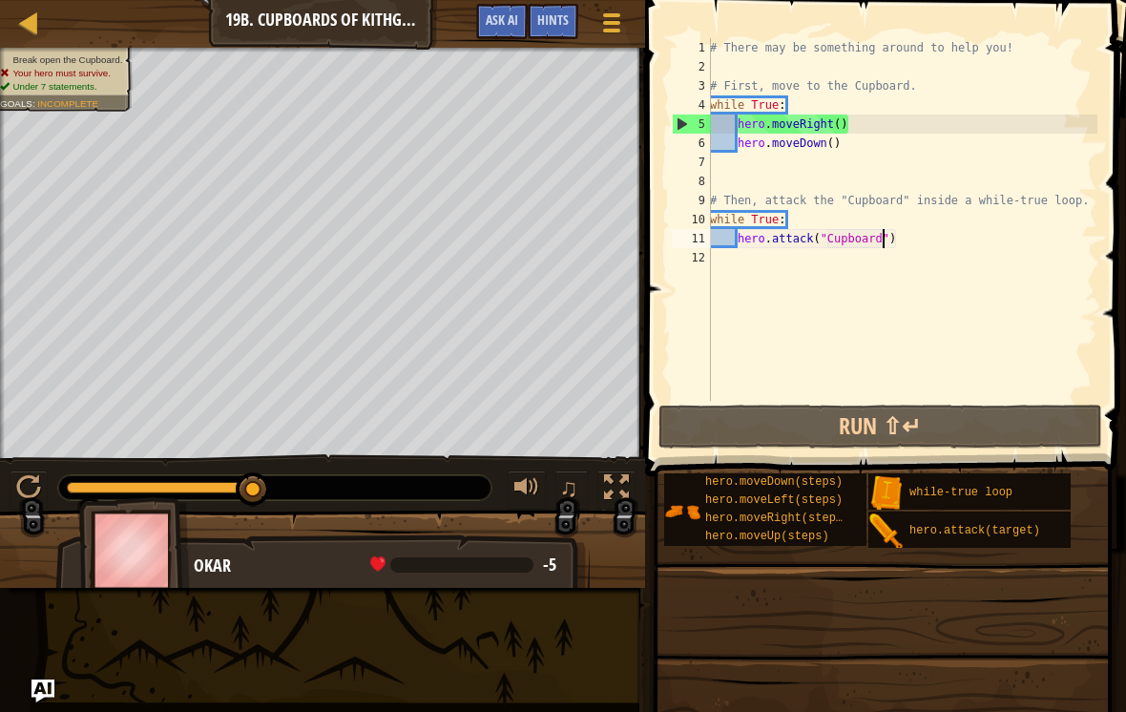
scroll to position [10, 0]
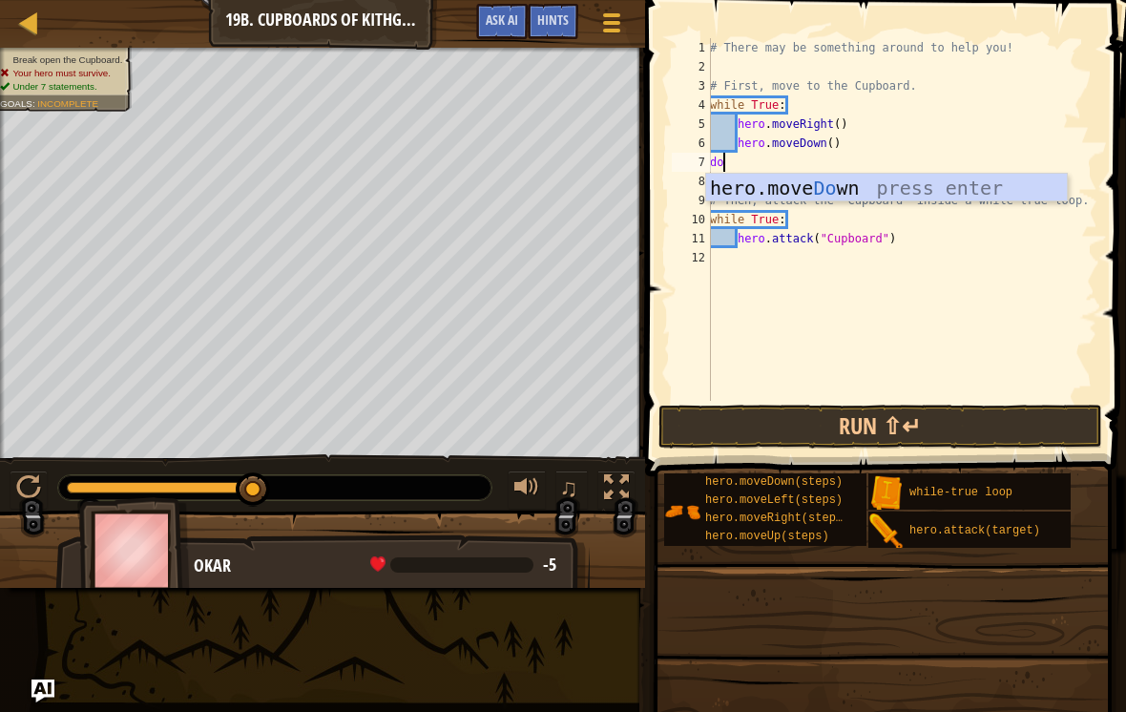
type textarea "d"
type textarea "down"
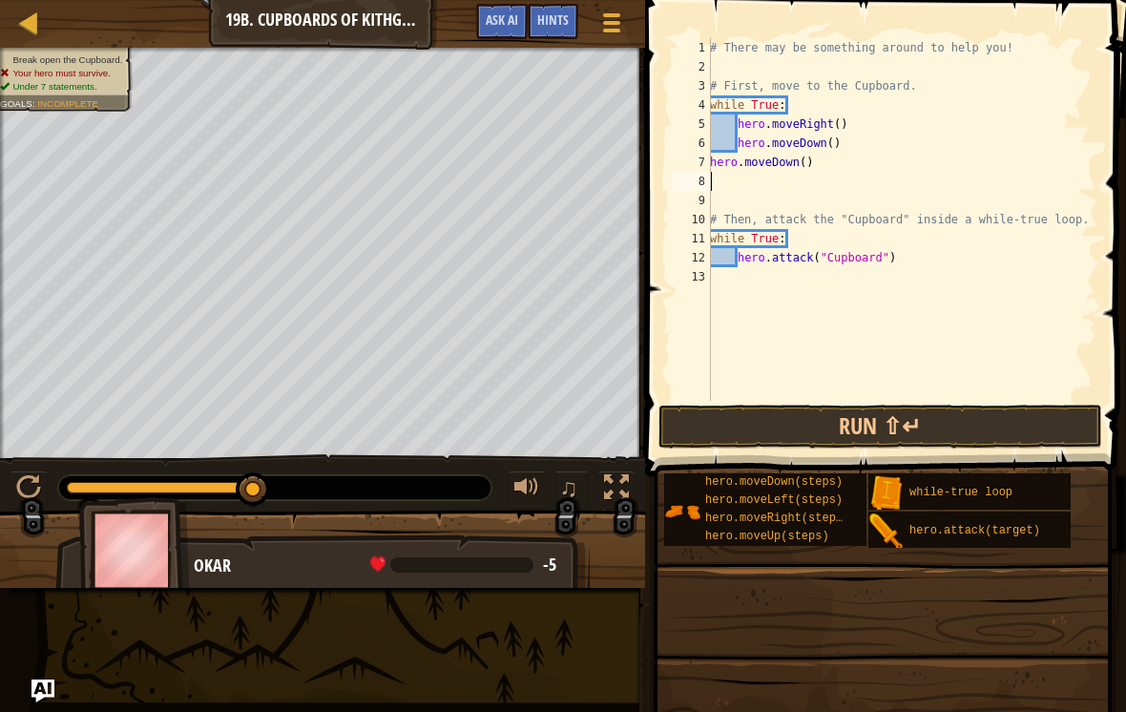
type textarea "hero.moveDown()"
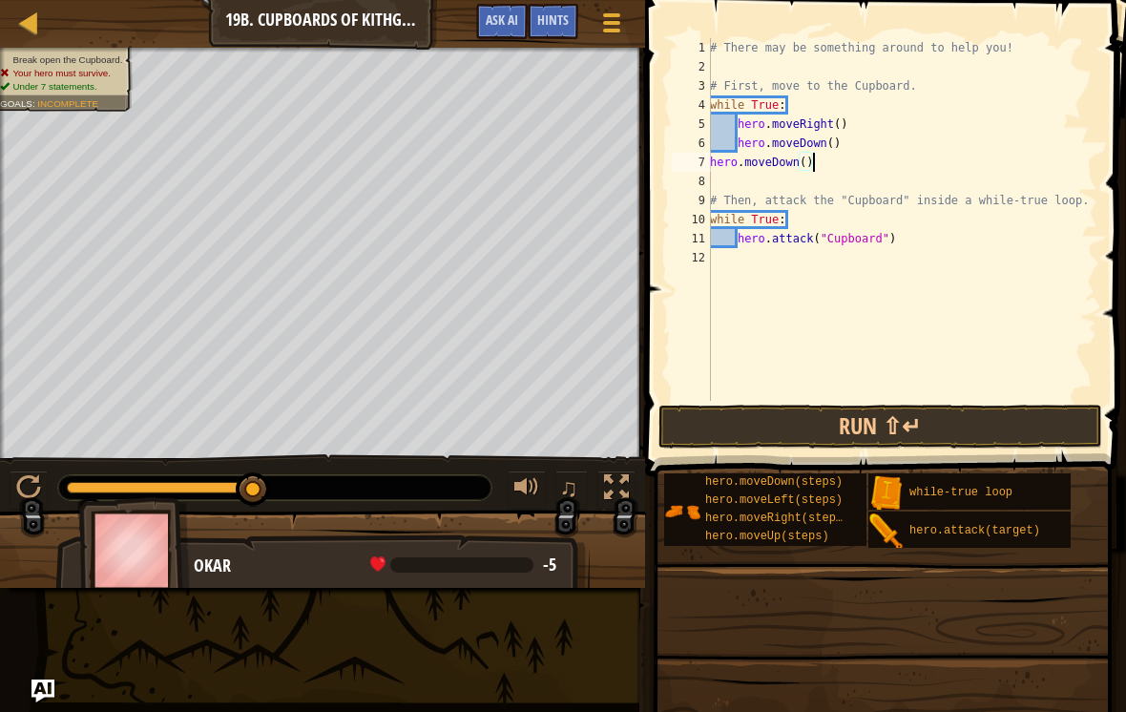
click at [968, 446] on button "Run ⇧↵" at bounding box center [881, 427] width 445 height 44
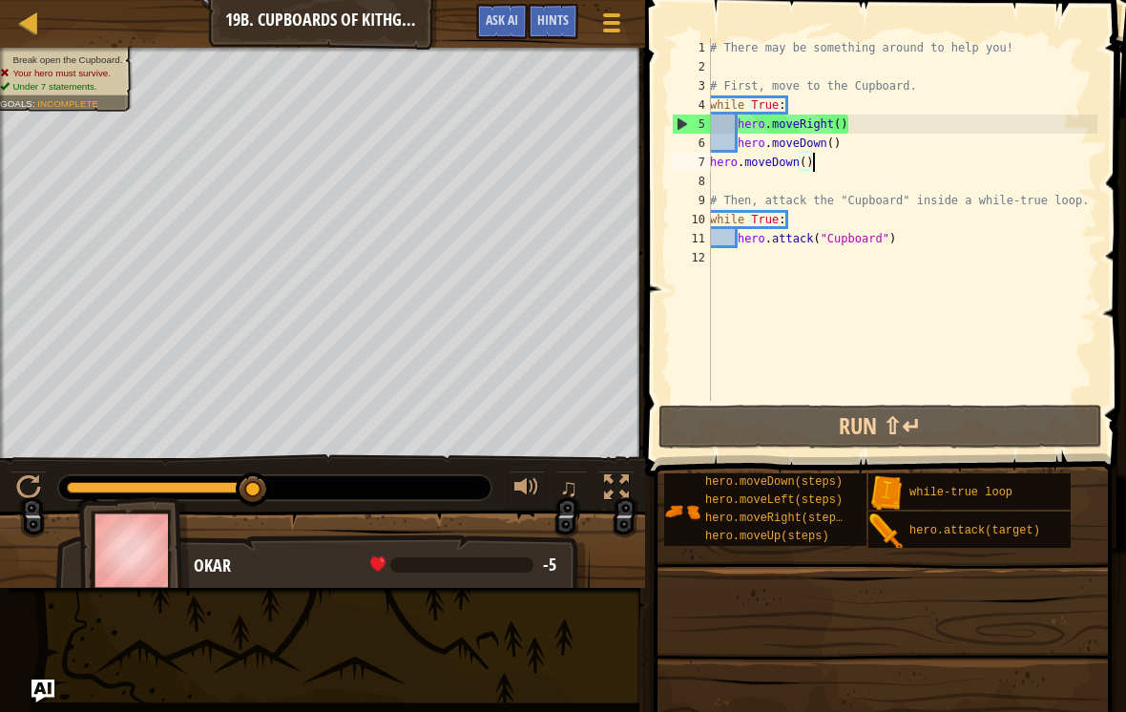
click at [759, 428] on button "Run ⇧↵" at bounding box center [881, 427] width 445 height 44
